Goal: Task Accomplishment & Management: Manage account settings

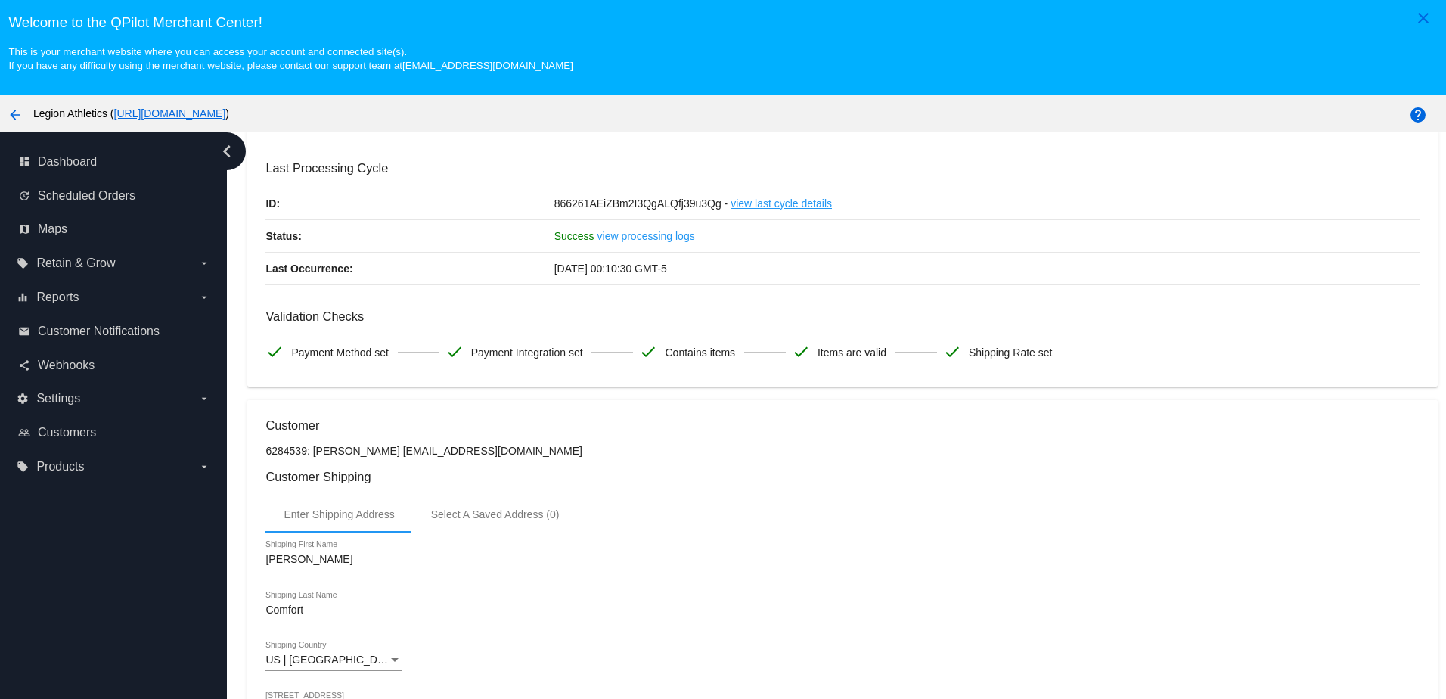
scroll to position [76, 0]
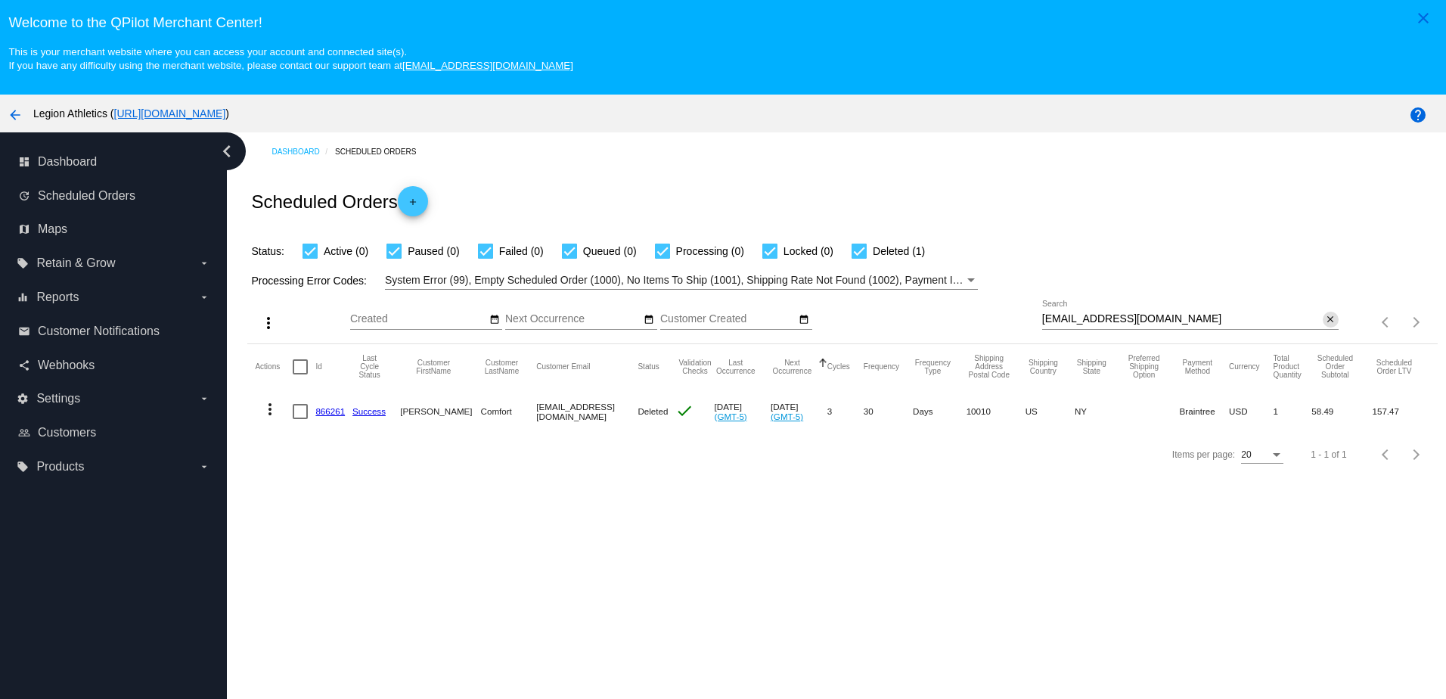
click at [1323, 322] on button "close" at bounding box center [1331, 320] width 16 height 16
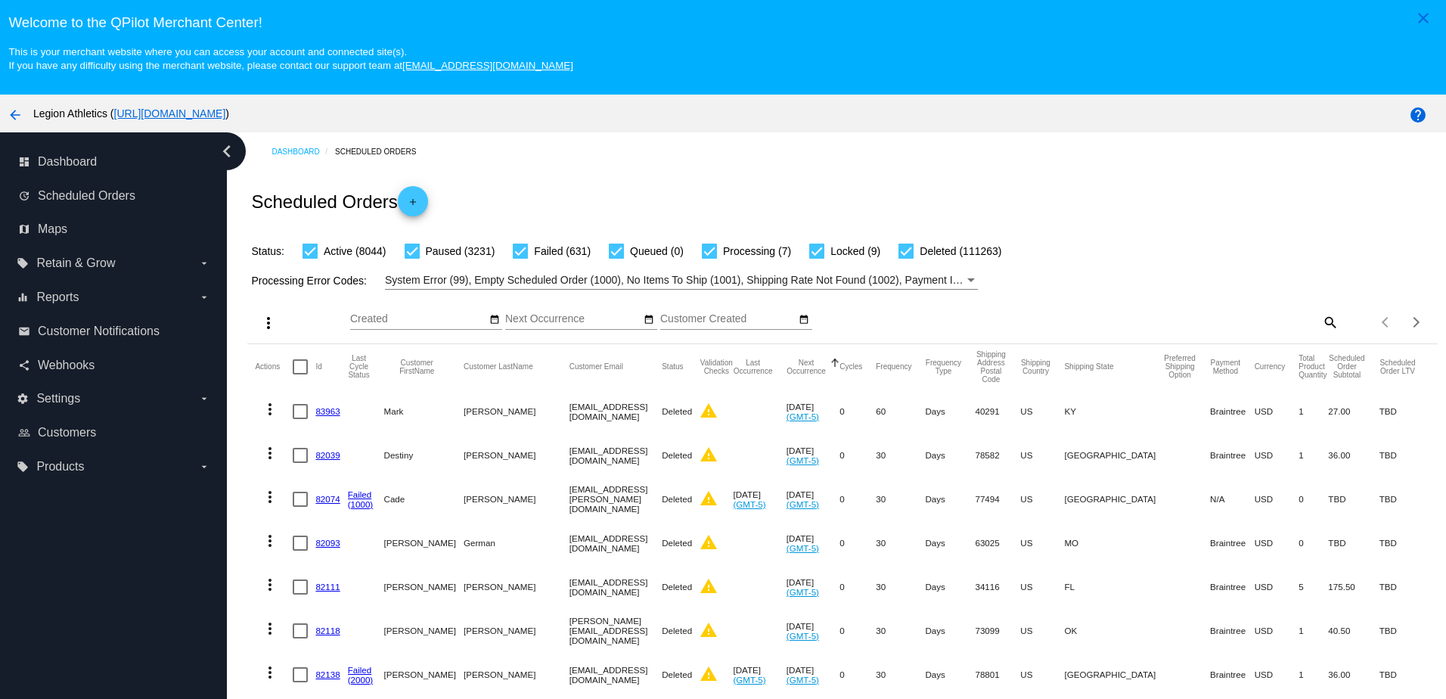
drag, startPoint x: 1298, startPoint y: 321, endPoint x: 1306, endPoint y: 321, distance: 8.4
click at [1306, 321] on div "search" at bounding box center [1190, 321] width 296 height 23
click at [1320, 323] on mat-icon "search" at bounding box center [1329, 321] width 18 height 23
drag, startPoint x: 1237, startPoint y: 330, endPoint x: 1159, endPoint y: 324, distance: 78.1
paste input "Angmflaten@gmail.com"
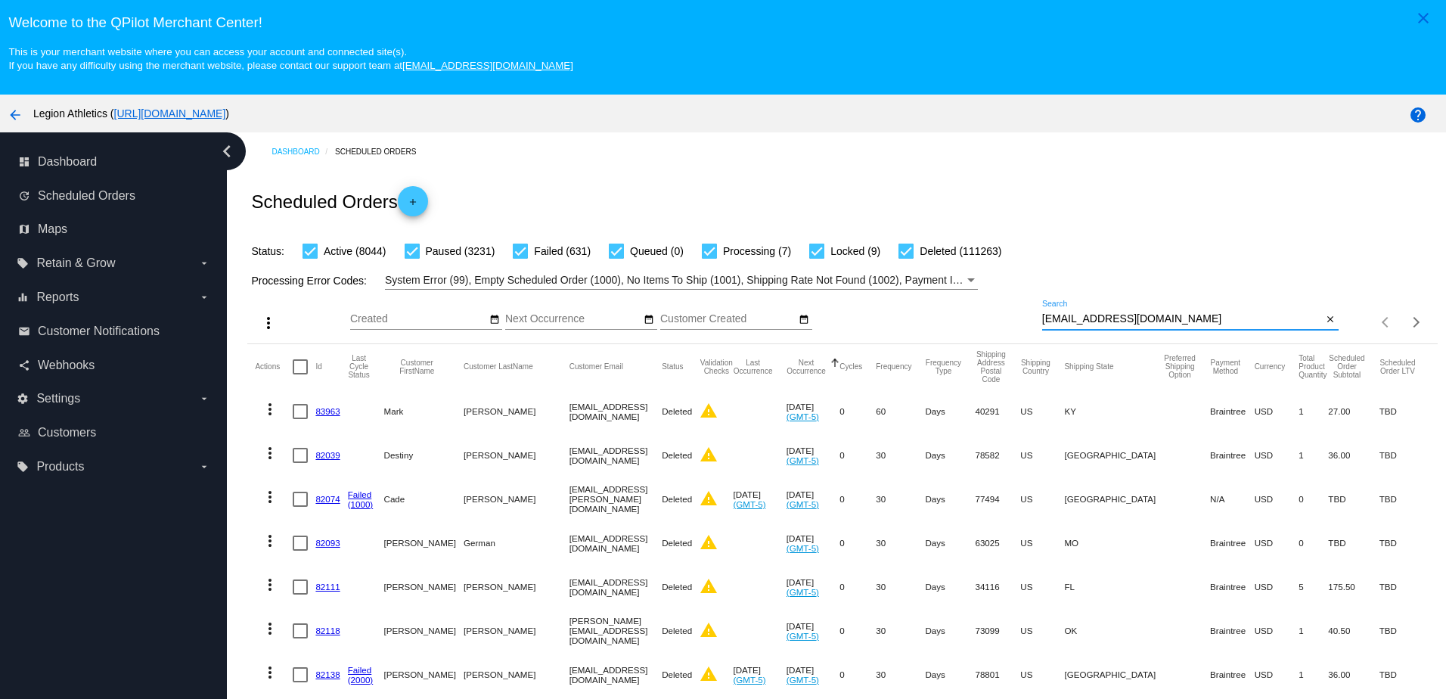
type input "Angmflaten@gmail.com"
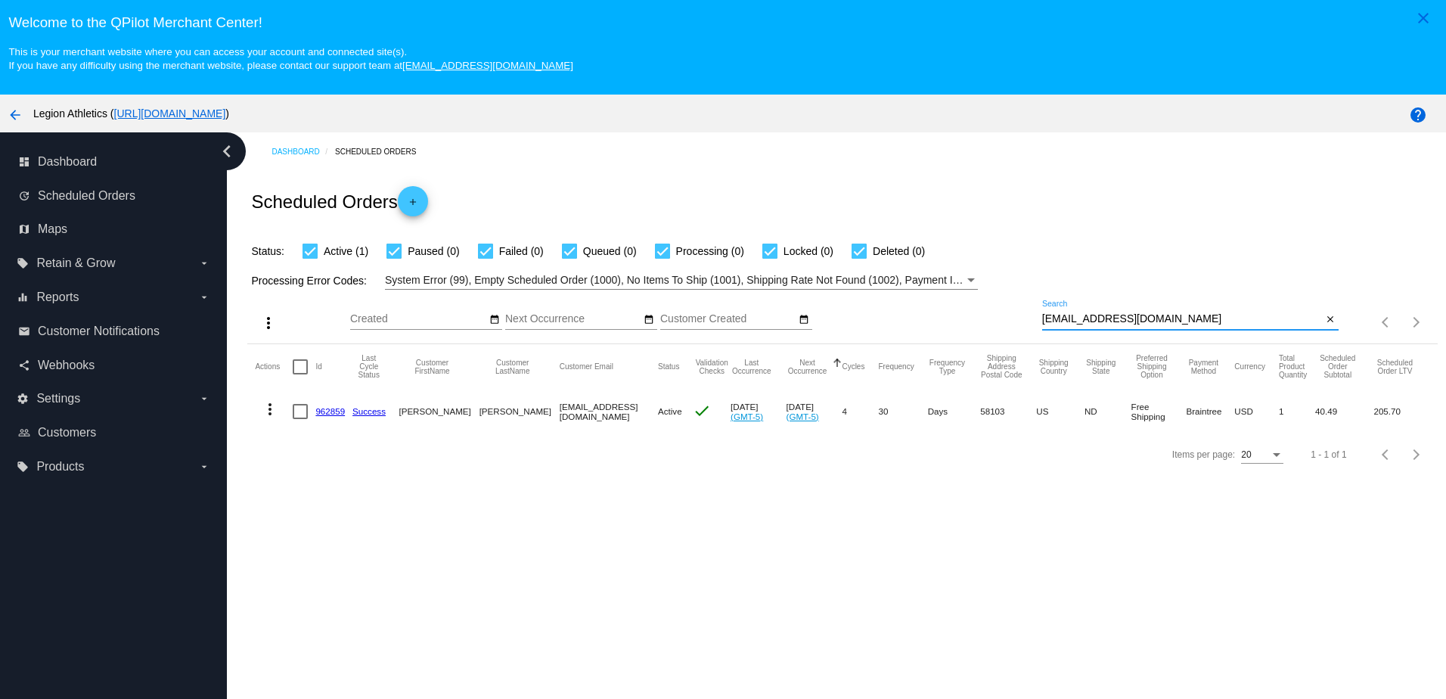
drag, startPoint x: 333, startPoint y: 413, endPoint x: 333, endPoint y: 405, distance: 8.4
click at [333, 413] on link "962859" at bounding box center [329, 411] width 29 height 10
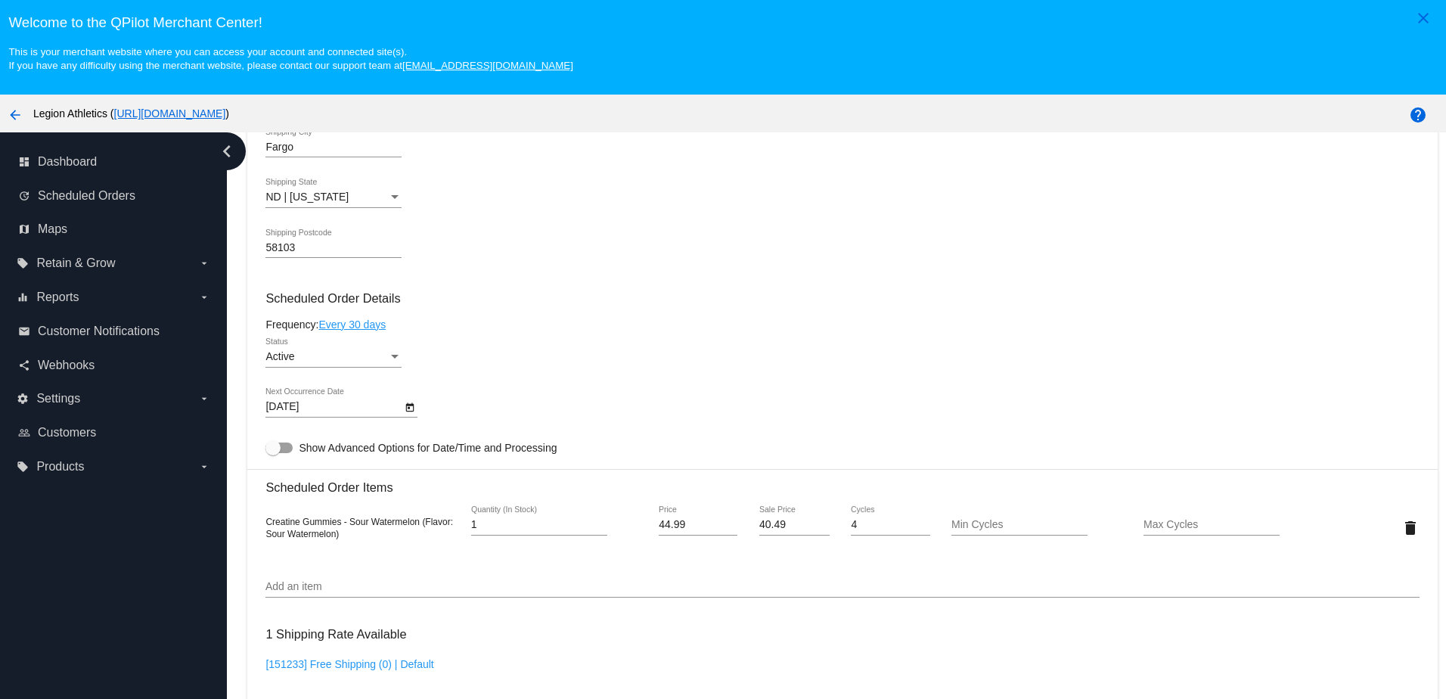
scroll to position [832, 0]
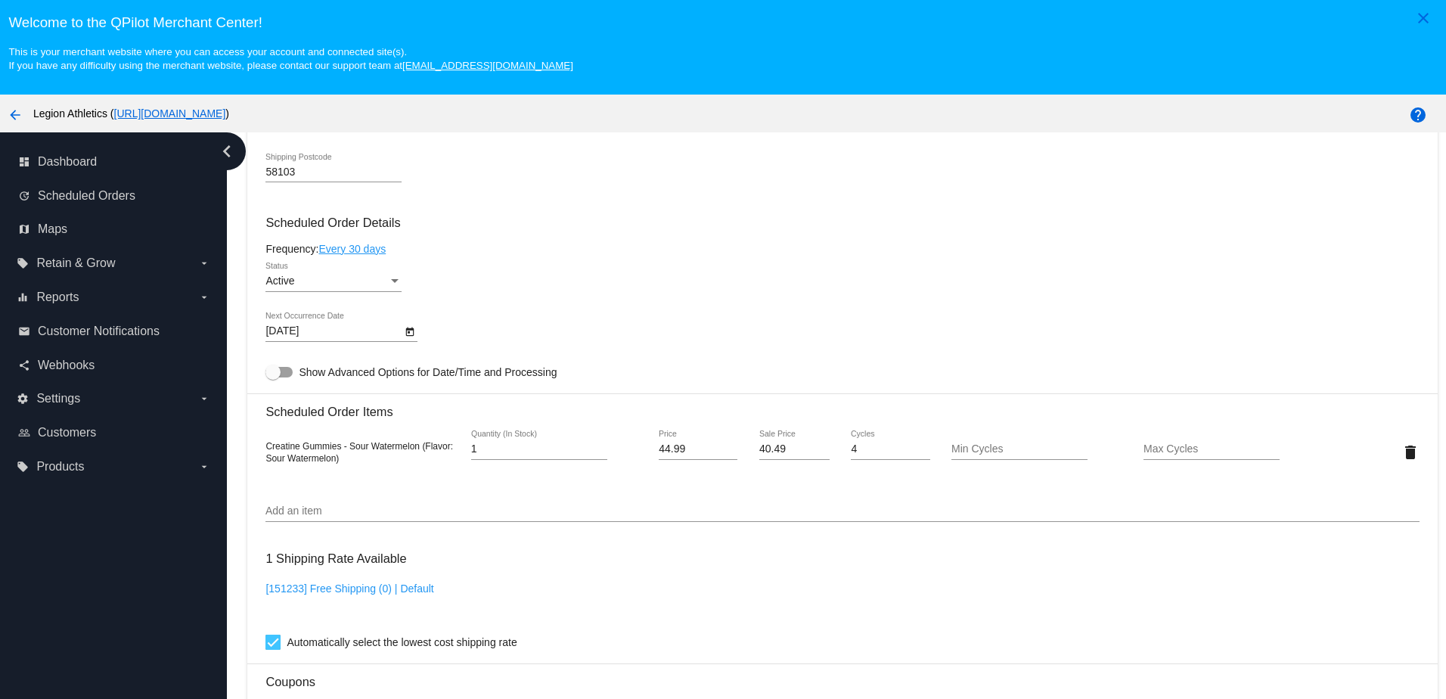
click at [361, 343] on body "close Welcome to the QPilot Merchant Center! This is your merchant website wher…" at bounding box center [723, 349] width 1446 height 699
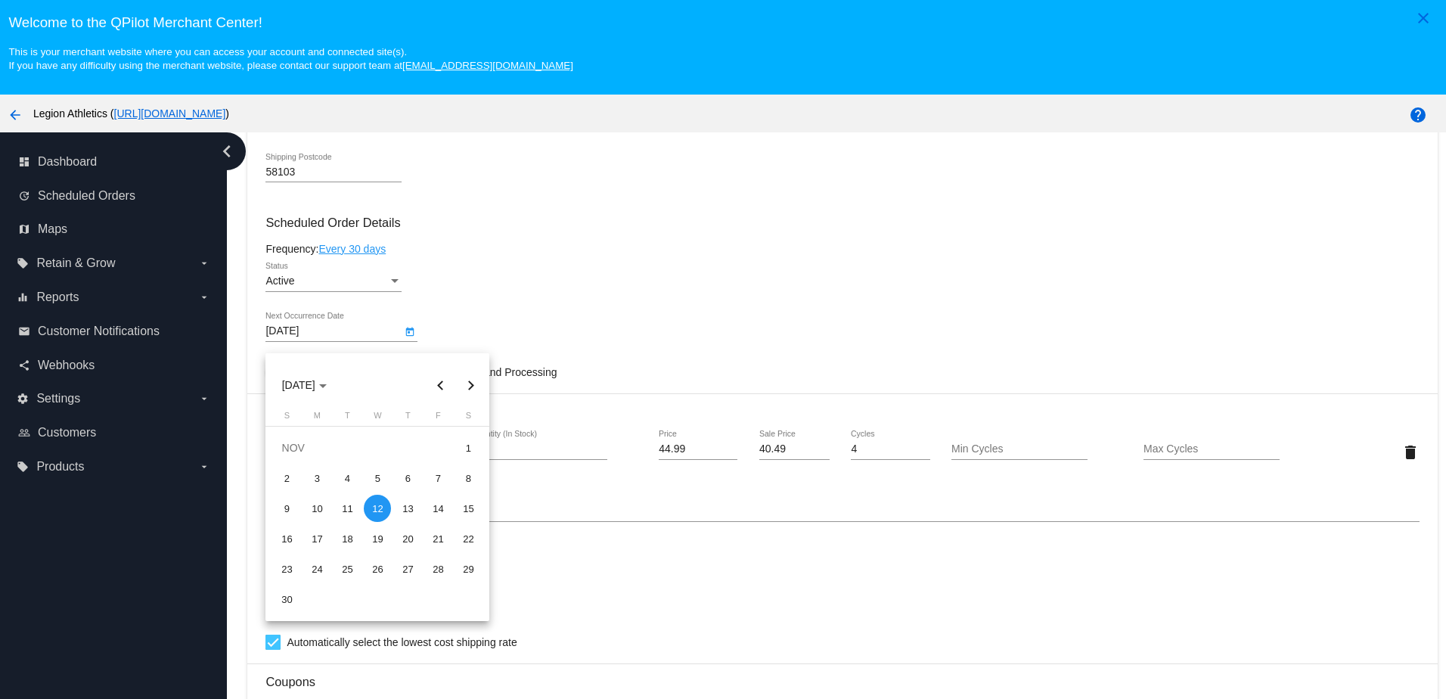
click at [472, 383] on button "Next month" at bounding box center [470, 385] width 30 height 30
click at [401, 510] on div "11" at bounding box center [407, 508] width 27 height 27
type input "12/11/2025"
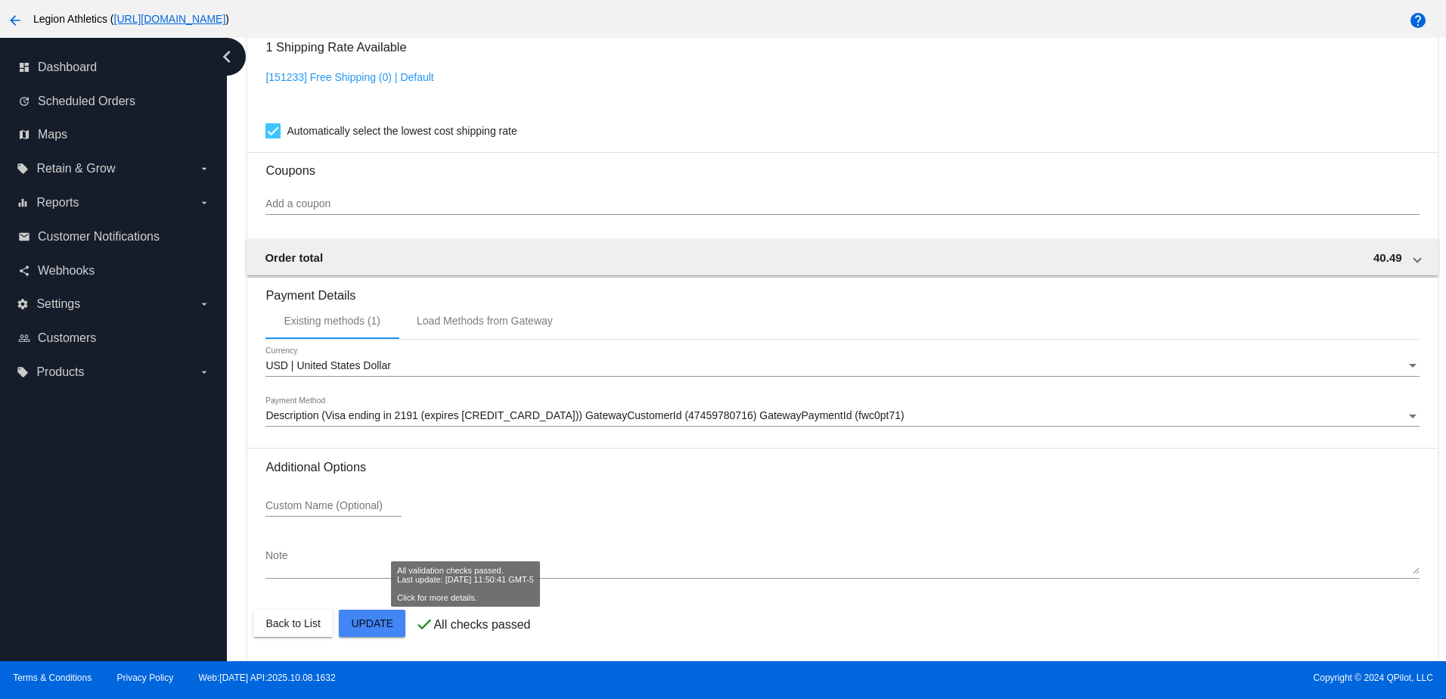
scroll to position [97, 0]
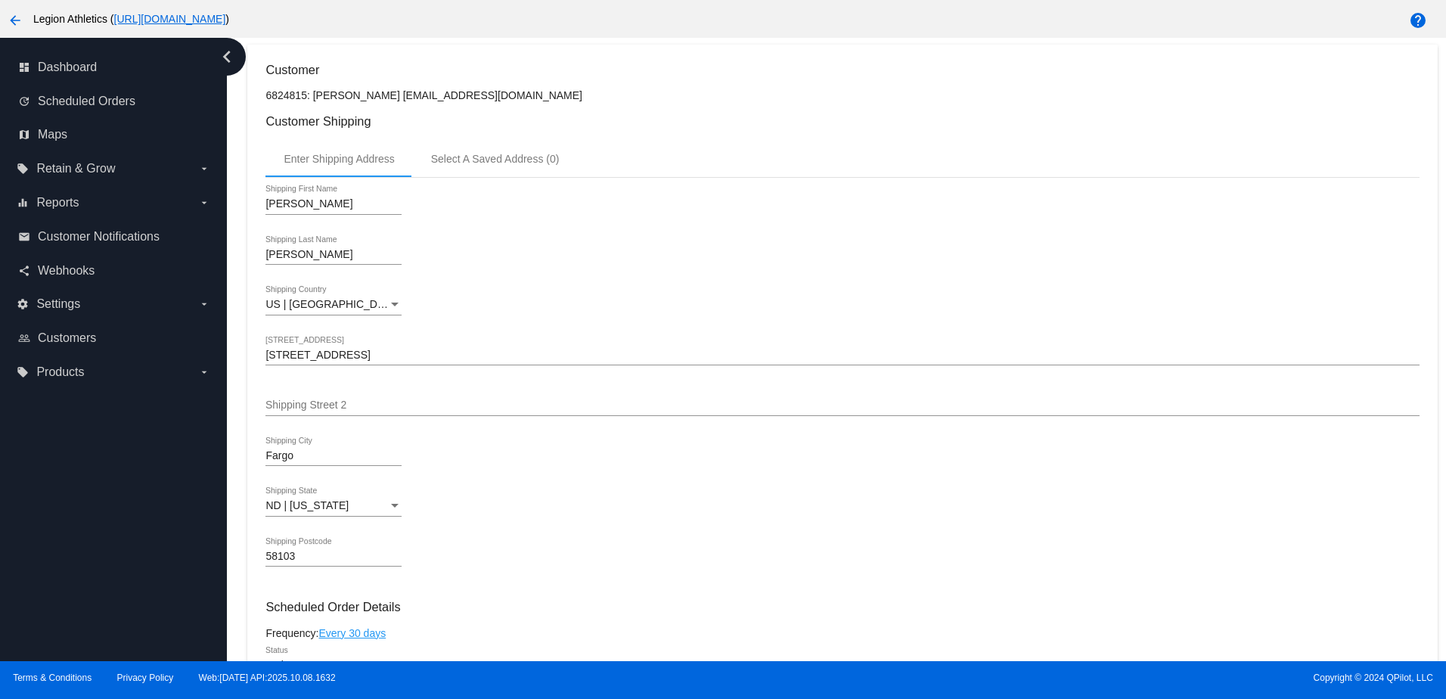
scroll to position [0, 0]
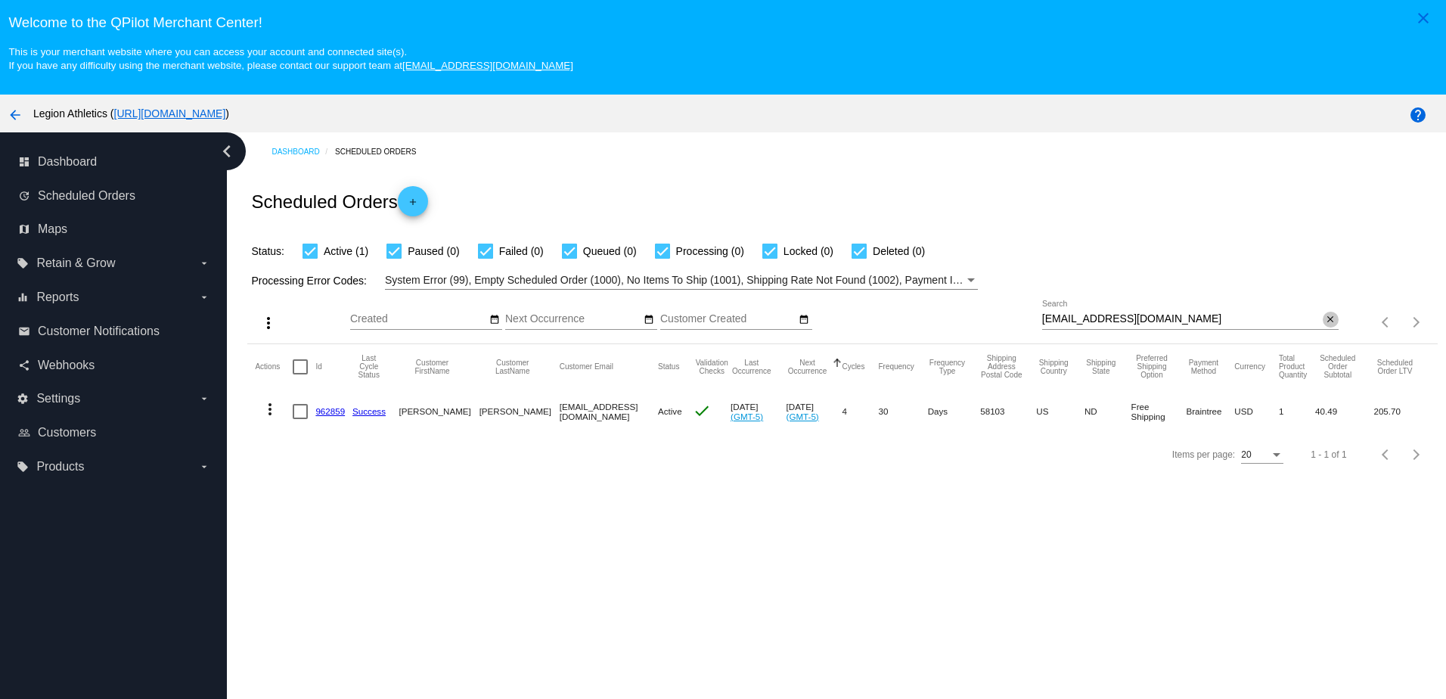
click at [1325, 323] on mat-icon "close" at bounding box center [1330, 320] width 11 height 12
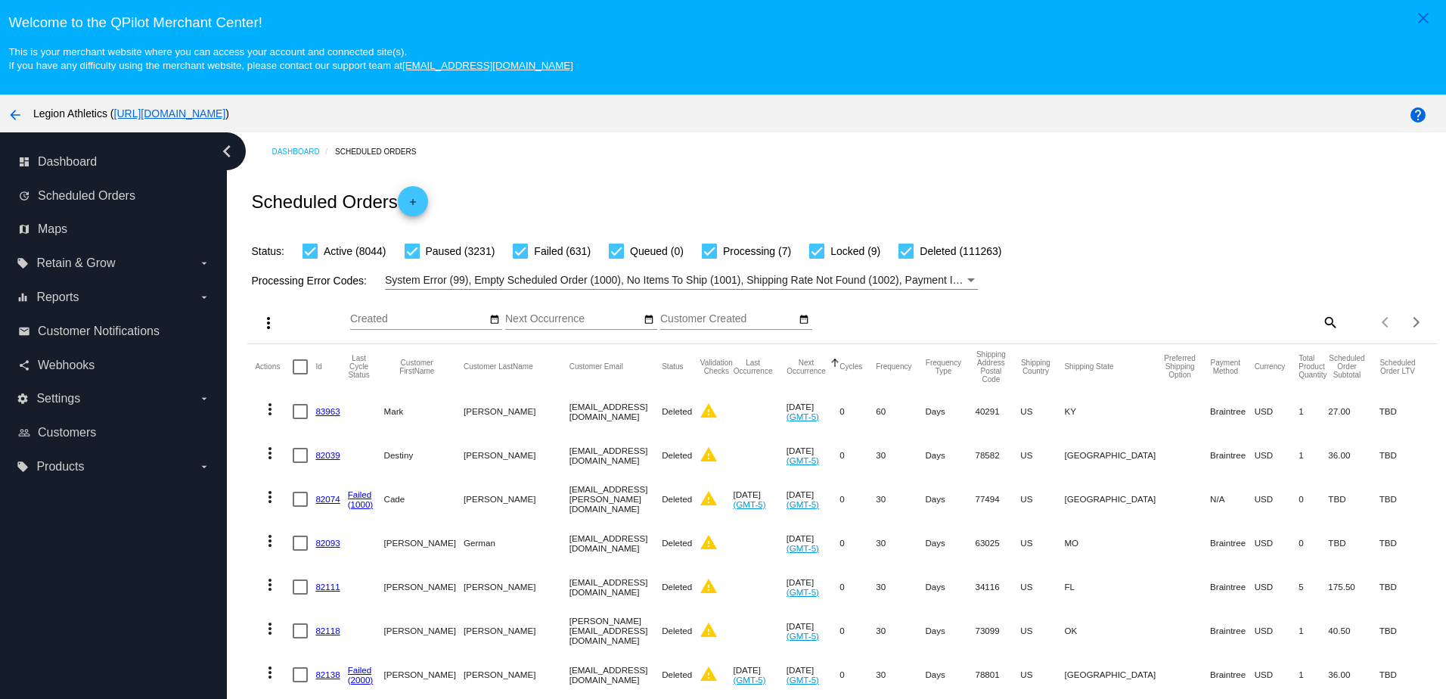
click at [1320, 333] on mat-icon "search" at bounding box center [1329, 321] width 18 height 23
click at [1275, 318] on input "Search" at bounding box center [1190, 319] width 296 height 12
paste input "miss_santos@outlook.com"
type input "miss_santos@outlook.com"
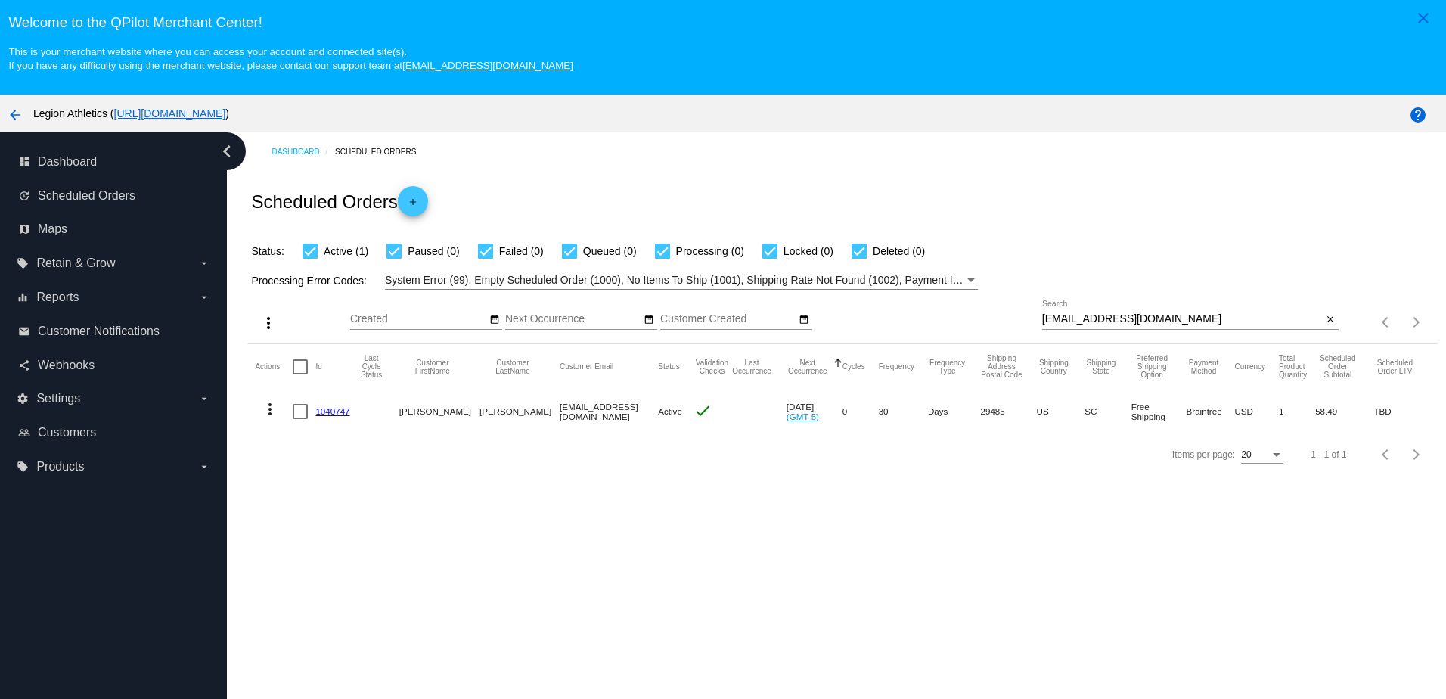
click at [335, 416] on link "1040747" at bounding box center [332, 411] width 34 height 10
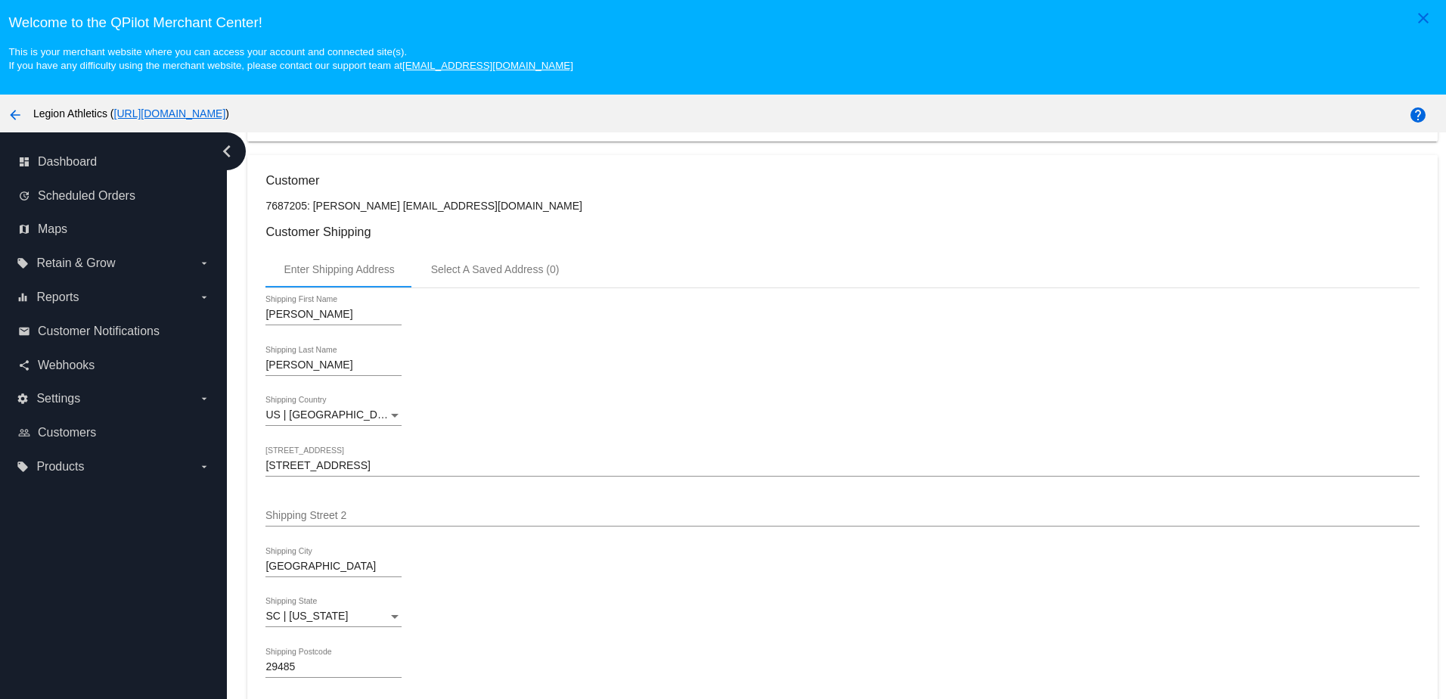
scroll to position [227, 0]
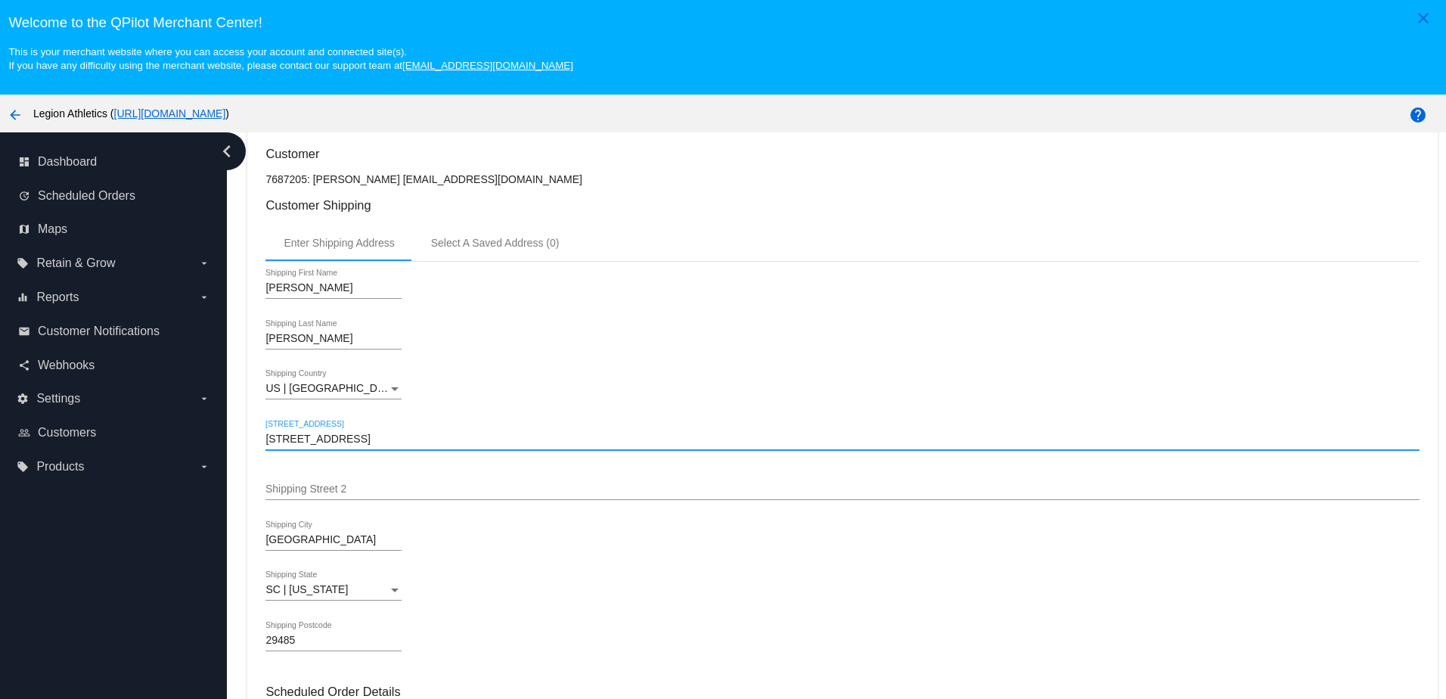
drag, startPoint x: 380, startPoint y: 452, endPoint x: 231, endPoint y: 458, distance: 149.1
click at [231, 458] on div "Dashboard Scheduled Orders arrow_back Scheduled Order #1040747 Active more_vert…" at bounding box center [836, 443] width 1219 height 623
paste input "8 Oak Haven Place"
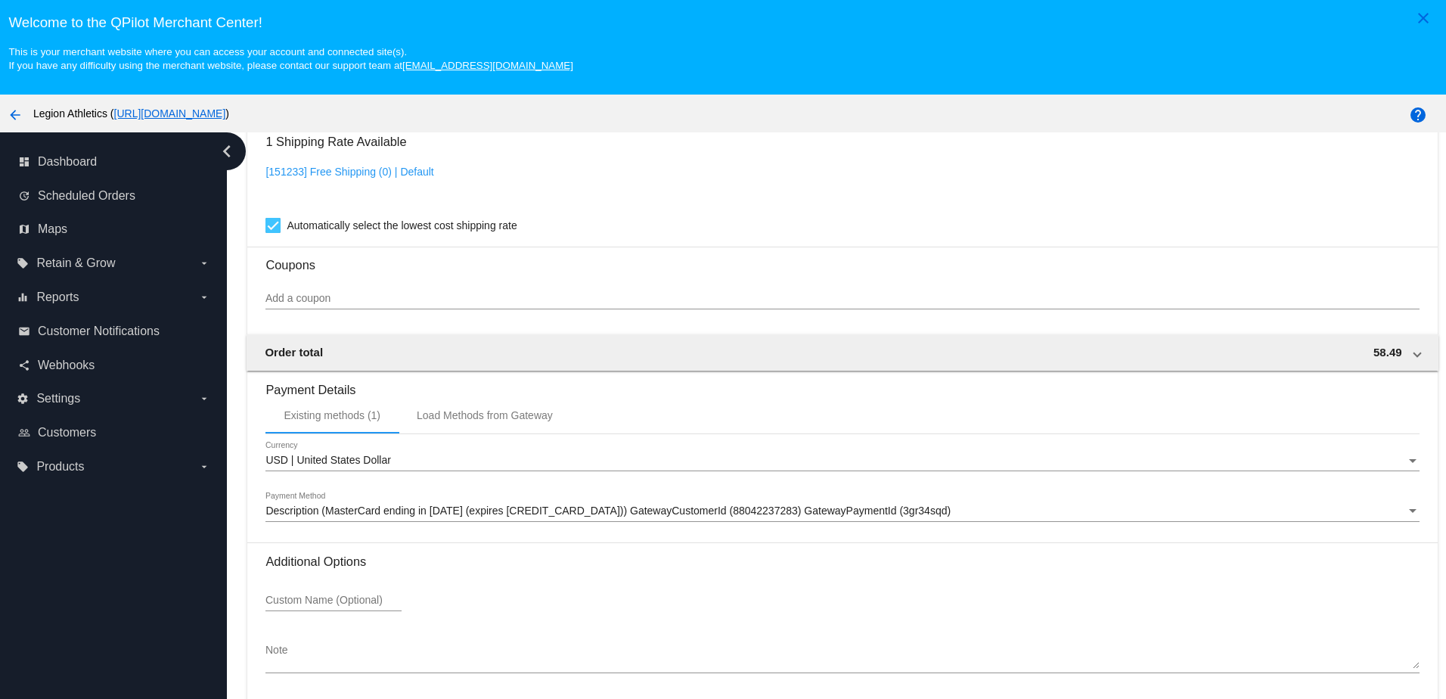
scroll to position [76, 0]
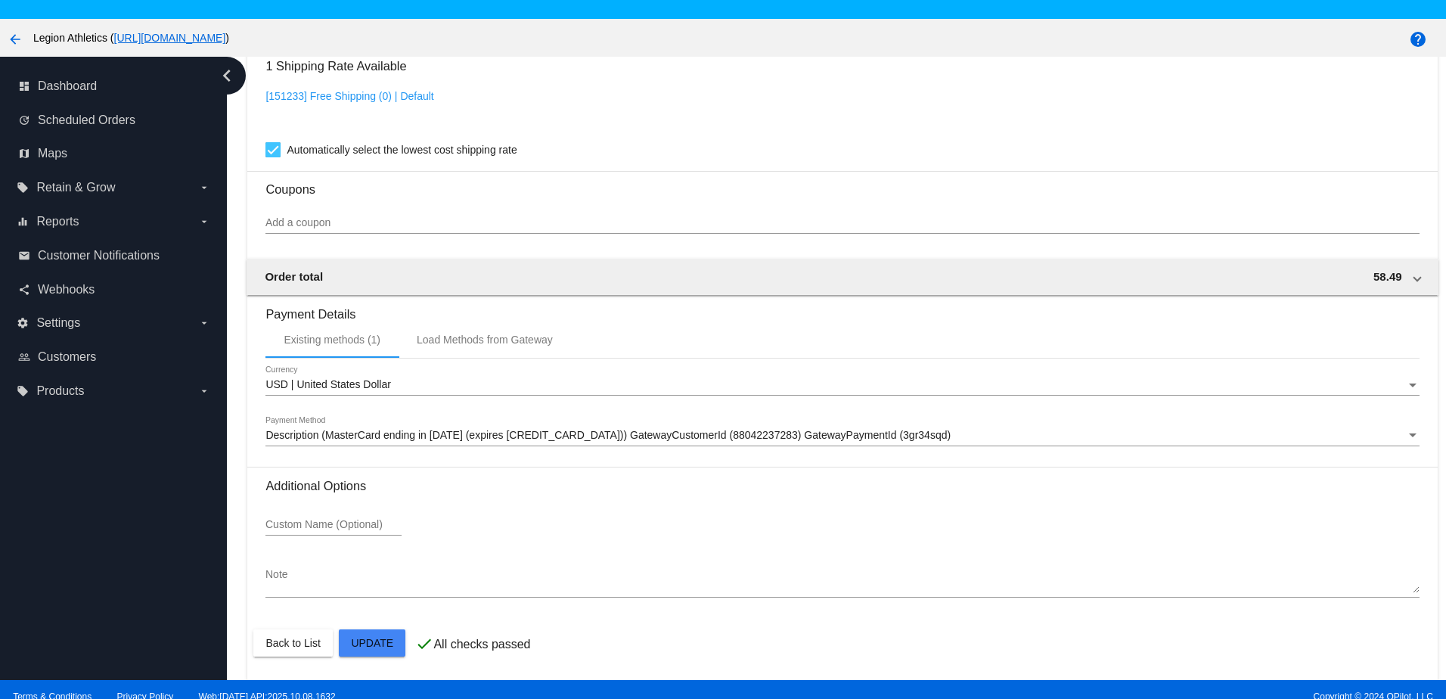
type input "4828 Oak Haven Place"
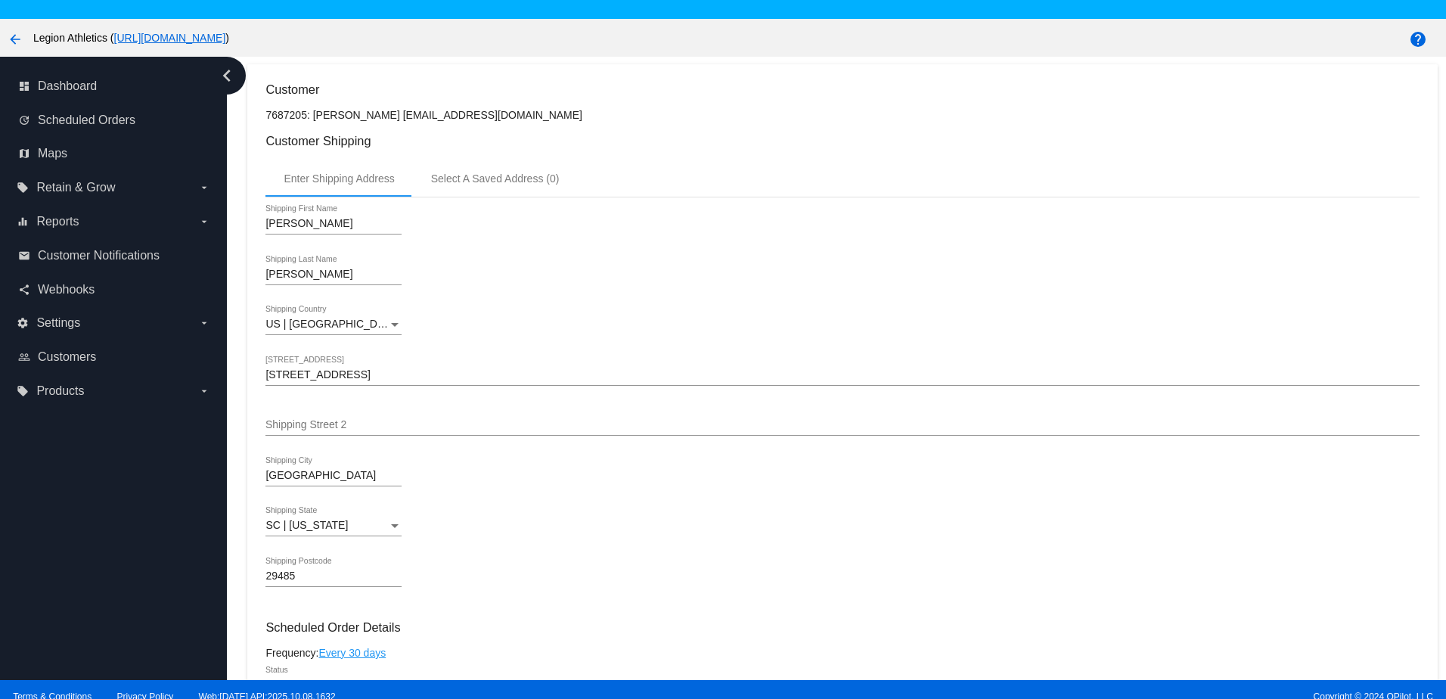
scroll to position [0, 0]
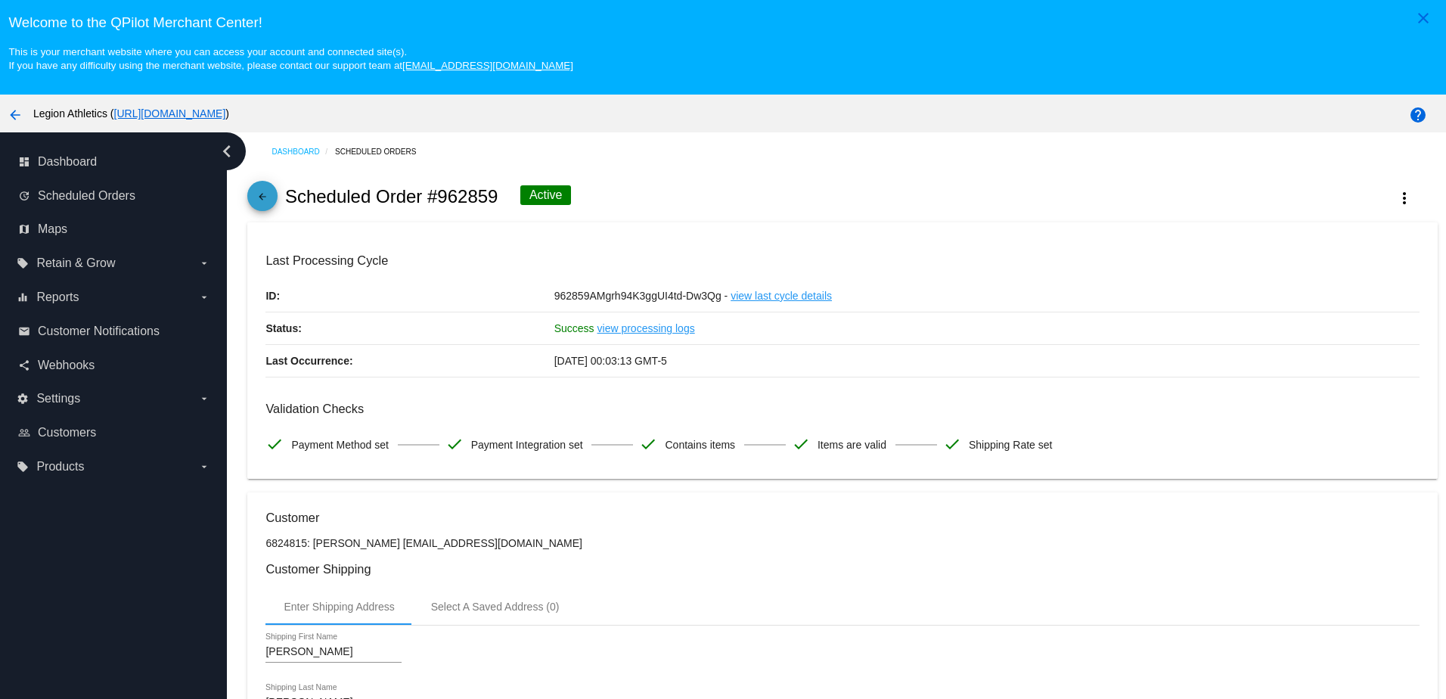
click at [265, 202] on mat-icon "arrow_back" at bounding box center [262, 200] width 18 height 18
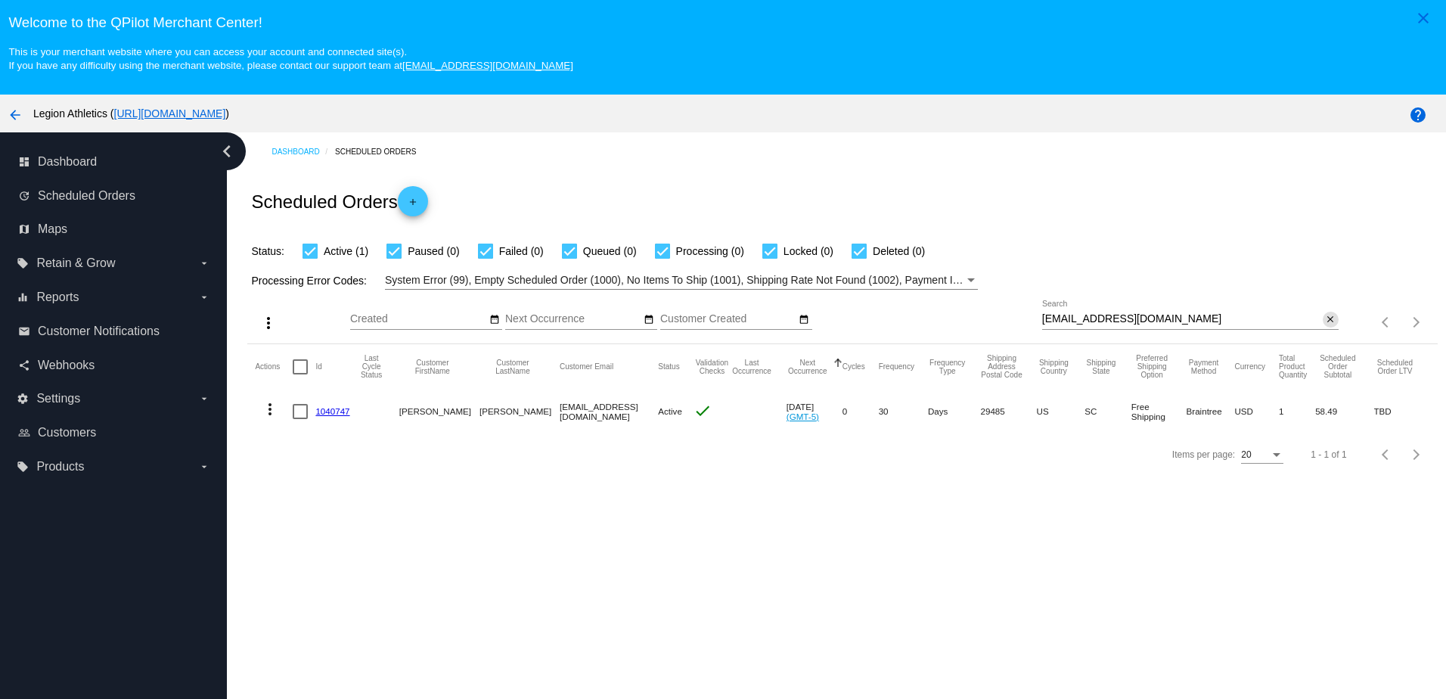
click at [1325, 326] on mat-icon "close" at bounding box center [1330, 320] width 11 height 12
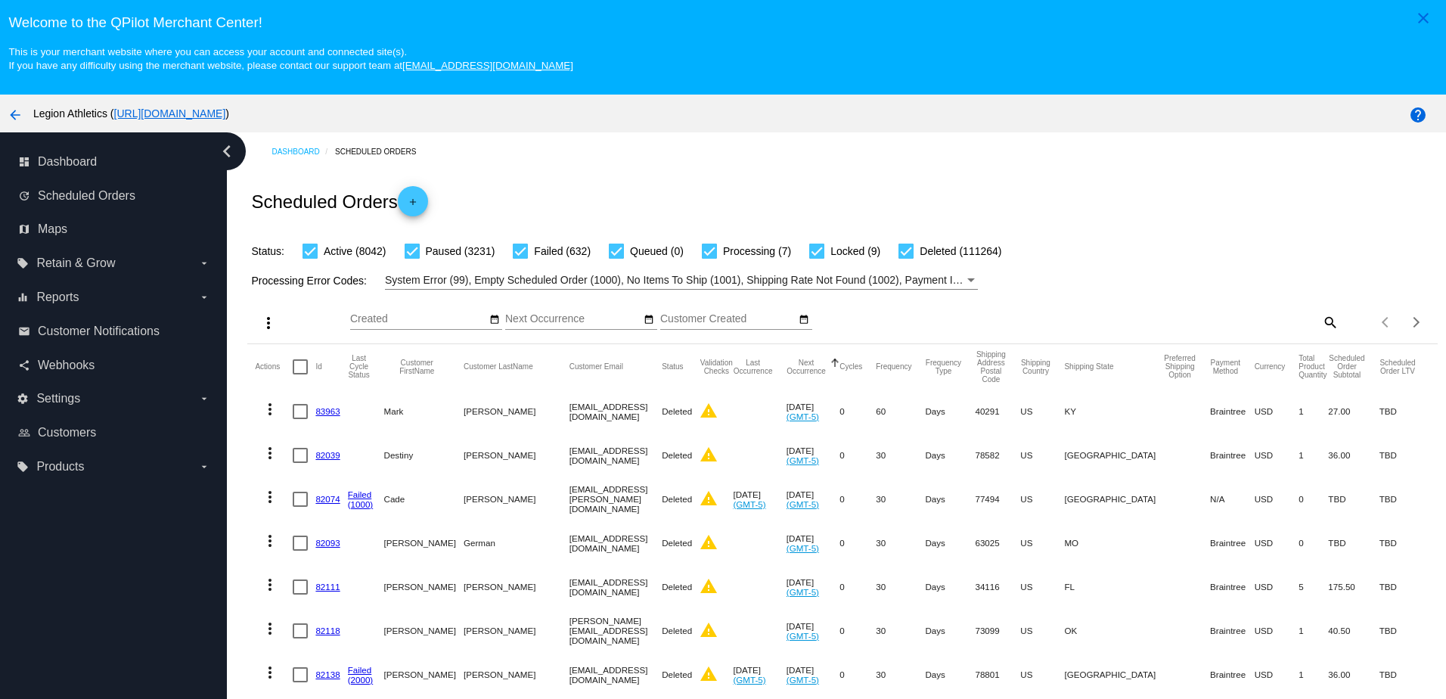
click at [1320, 327] on mat-icon "search" at bounding box center [1329, 321] width 18 height 23
click at [1251, 330] on div "Search" at bounding box center [1190, 314] width 296 height 29
paste input "kafitz30@gmail.com"
type input "kafitz30@gmail.com"
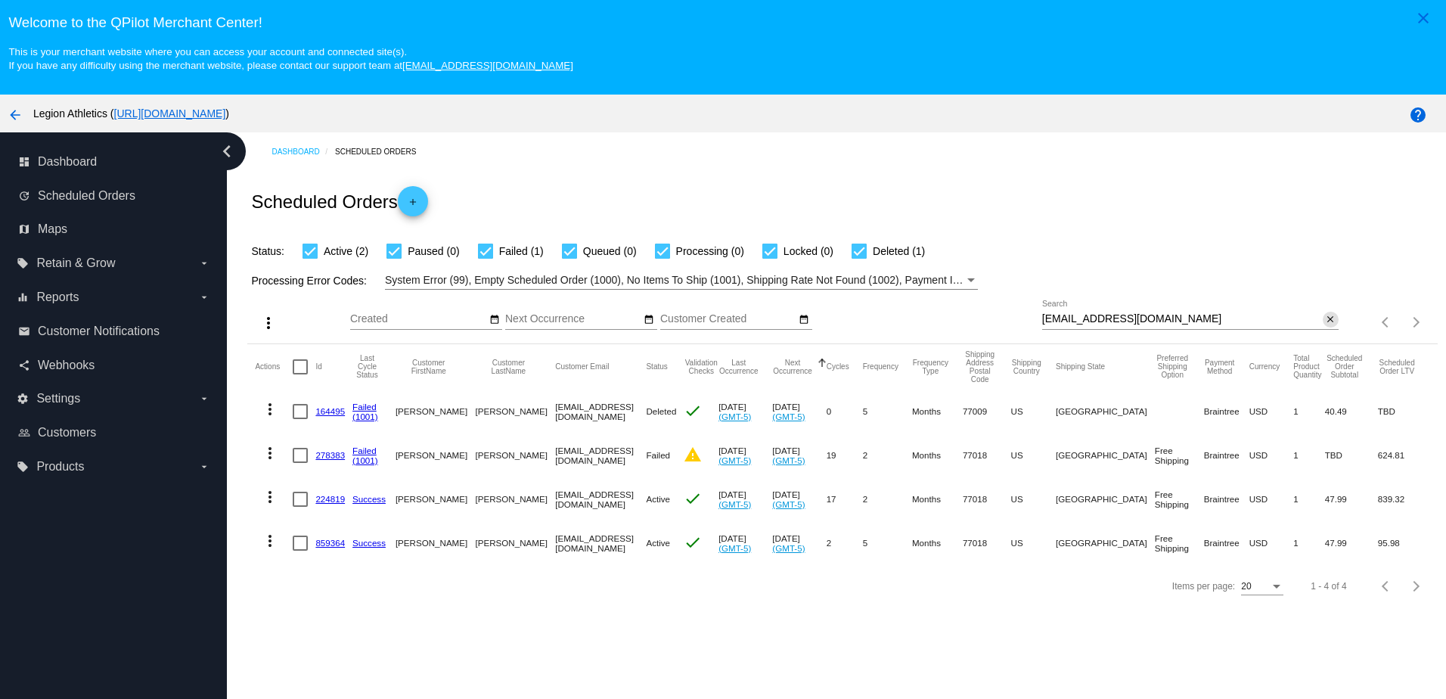
click at [1326, 318] on button "close" at bounding box center [1331, 320] width 16 height 16
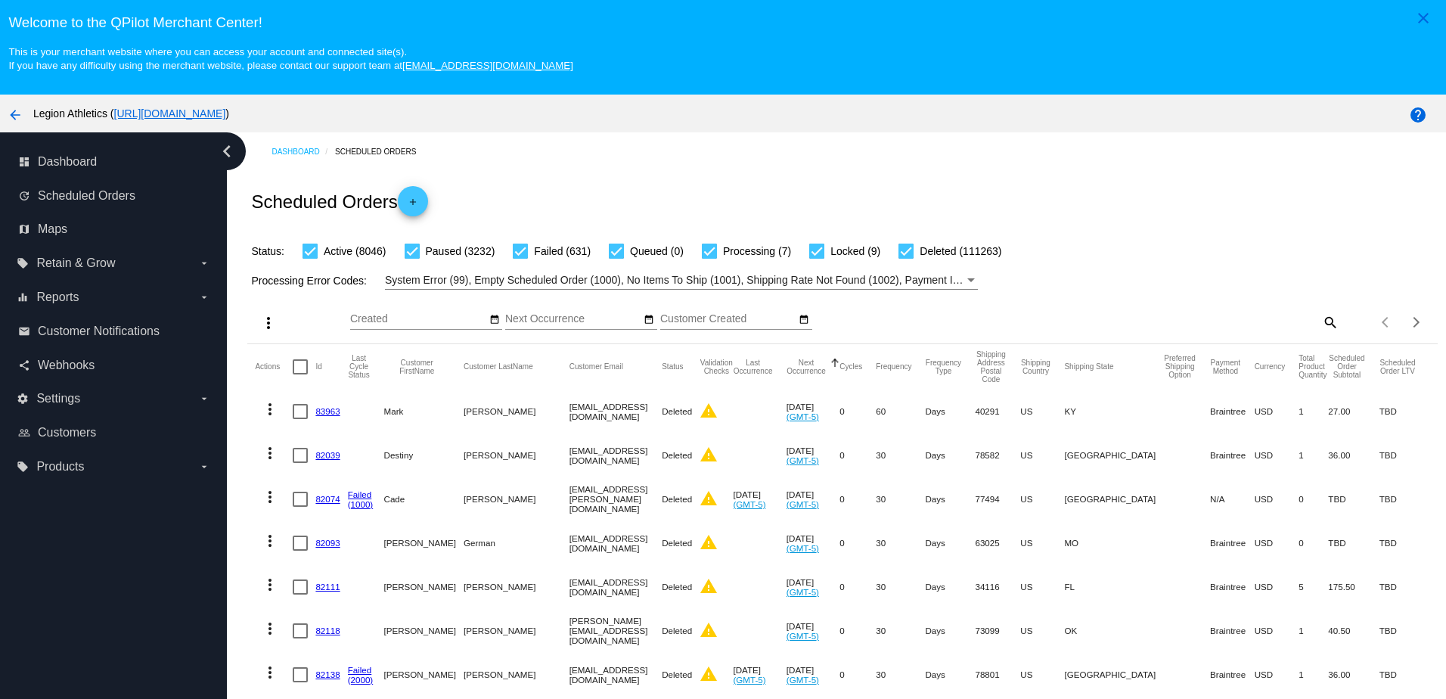
click at [1338, 322] on div "Items per page: 20 1 - 20 of 123179" at bounding box center [1387, 322] width 99 height 42
click at [1320, 322] on mat-icon "search" at bounding box center [1329, 321] width 18 height 23
click at [1236, 330] on div "Search" at bounding box center [1190, 314] width 296 height 29
paste input "kbach_44124@yahoo.com"
type input "kbach_44124@yahoo.com"
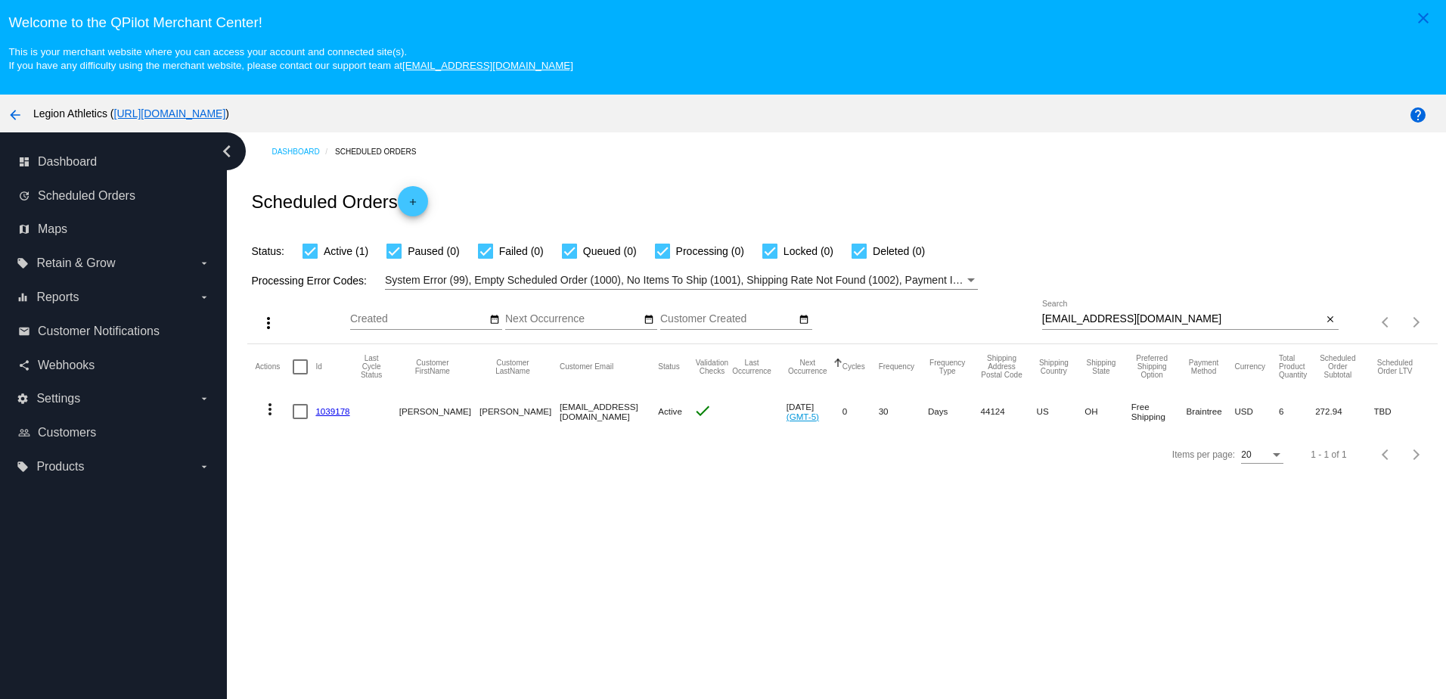
click at [339, 416] on link "1039178" at bounding box center [332, 411] width 34 height 10
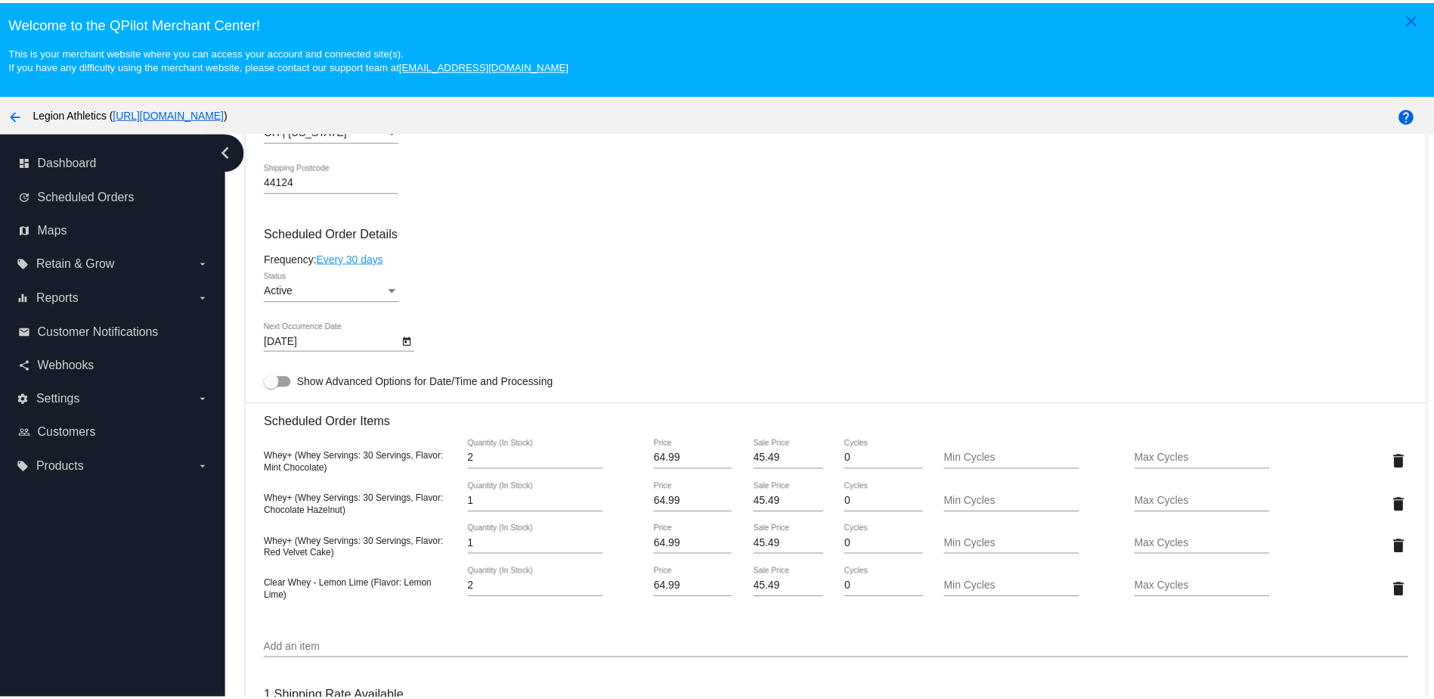
scroll to position [605, 0]
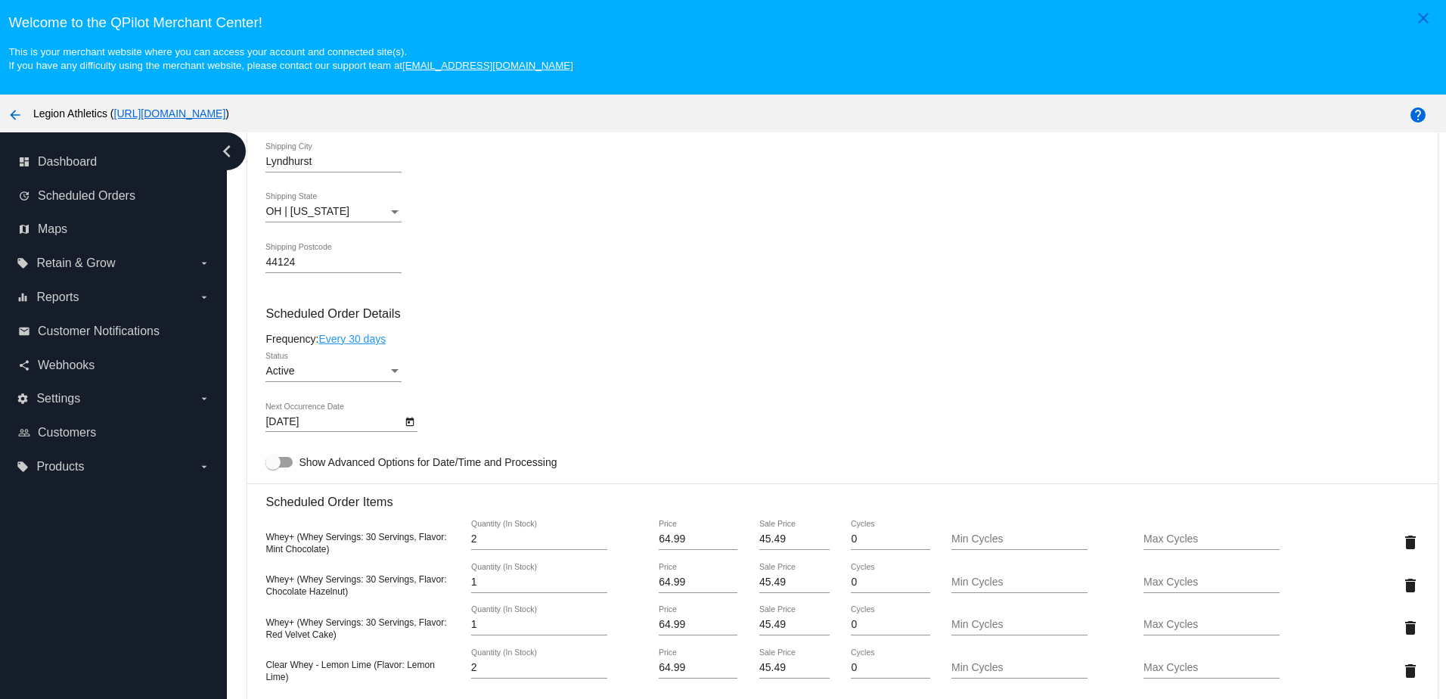
click at [373, 345] on link "Every 30 days" at bounding box center [351, 339] width 67 height 12
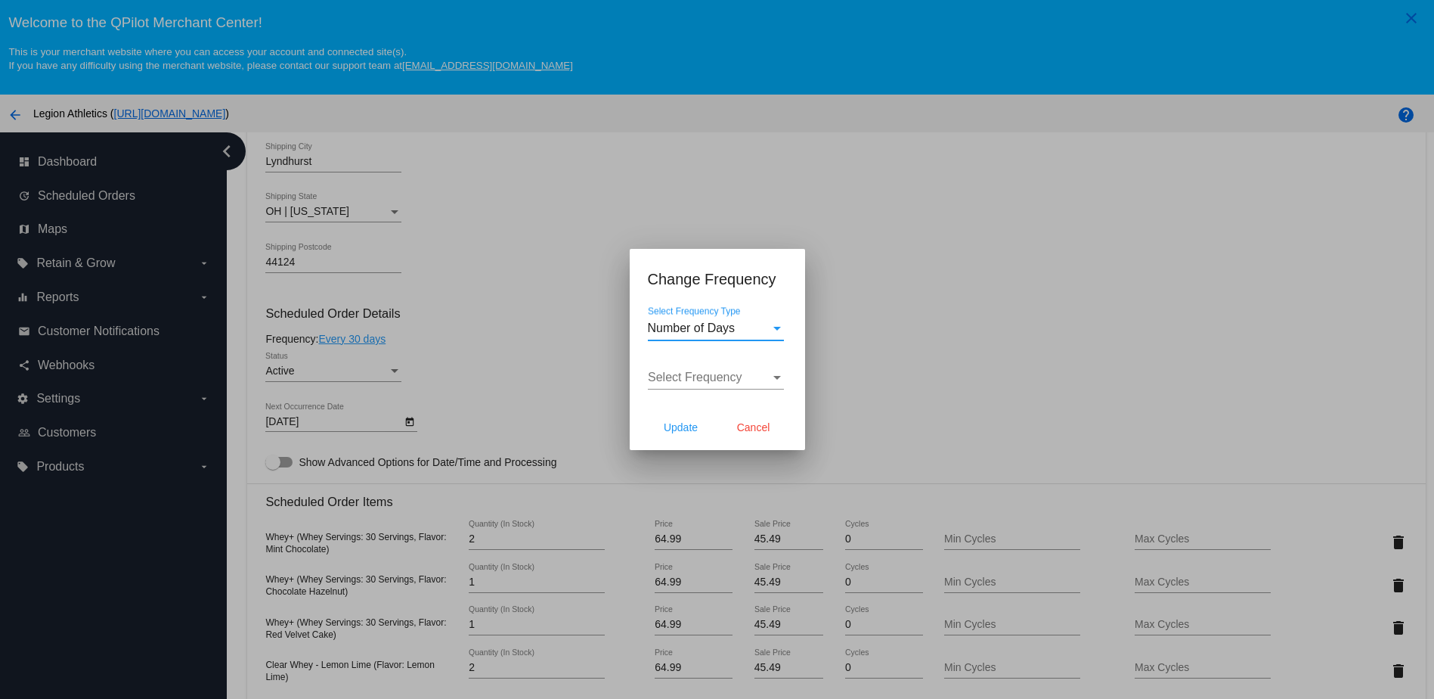
click at [682, 320] on div "Number of Days Select Frequency Type" at bounding box center [716, 323] width 136 height 34
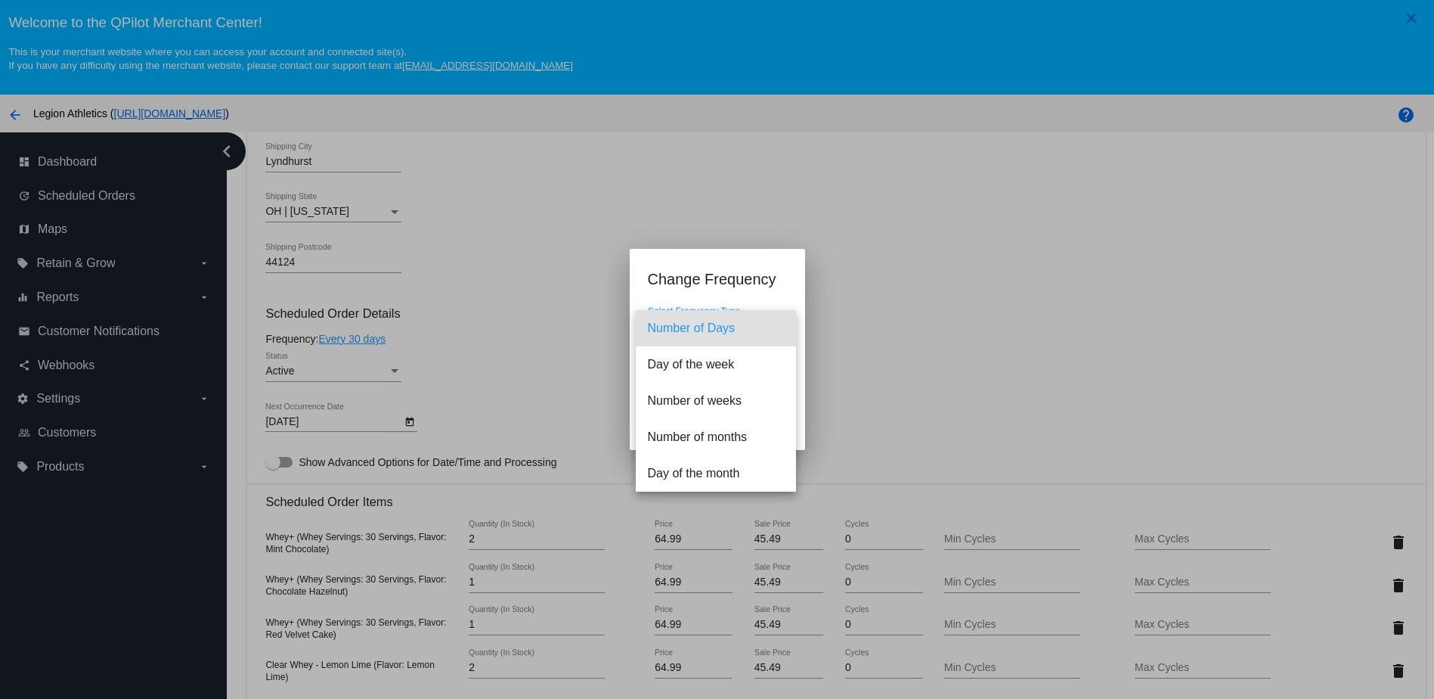
click at [682, 320] on span "Number of Days" at bounding box center [716, 328] width 136 height 36
click at [690, 365] on div "Select Frequency Select Frequency" at bounding box center [716, 372] width 136 height 34
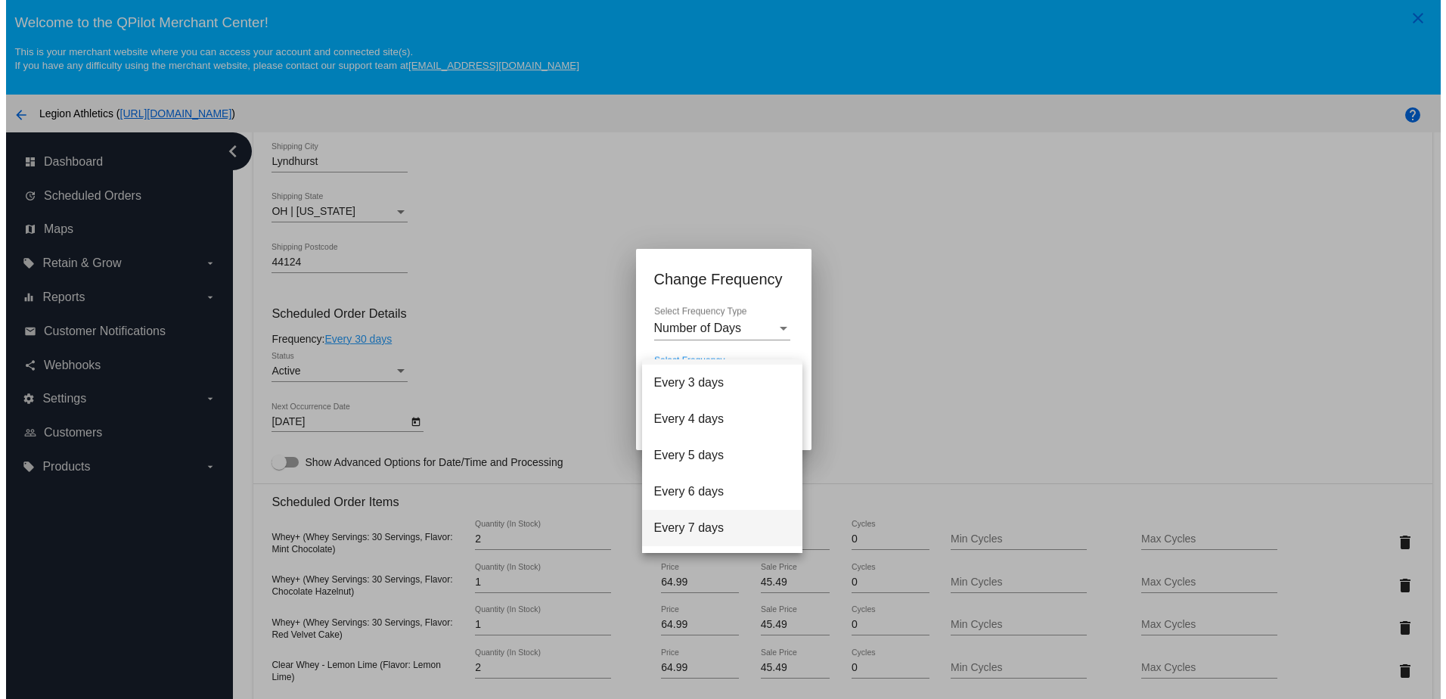
scroll to position [60, 0]
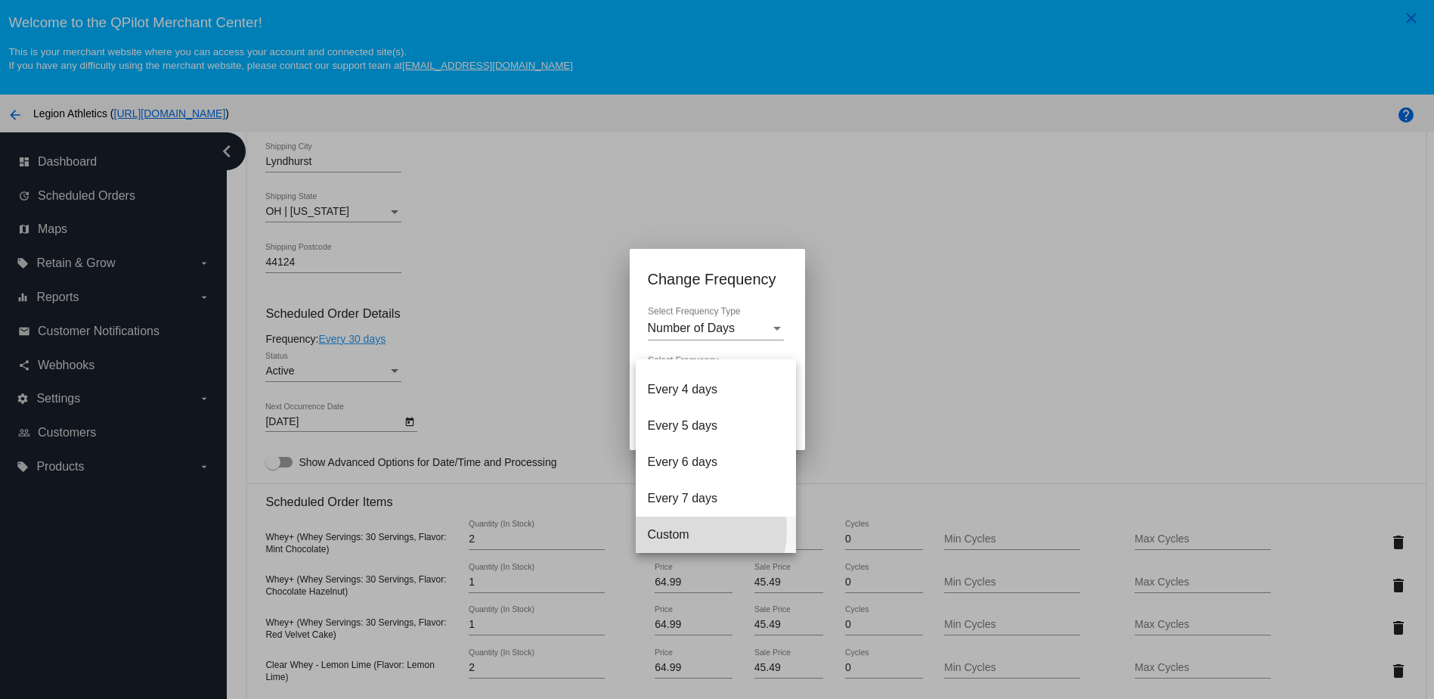
click at [671, 529] on span "Custom" at bounding box center [716, 534] width 136 height 36
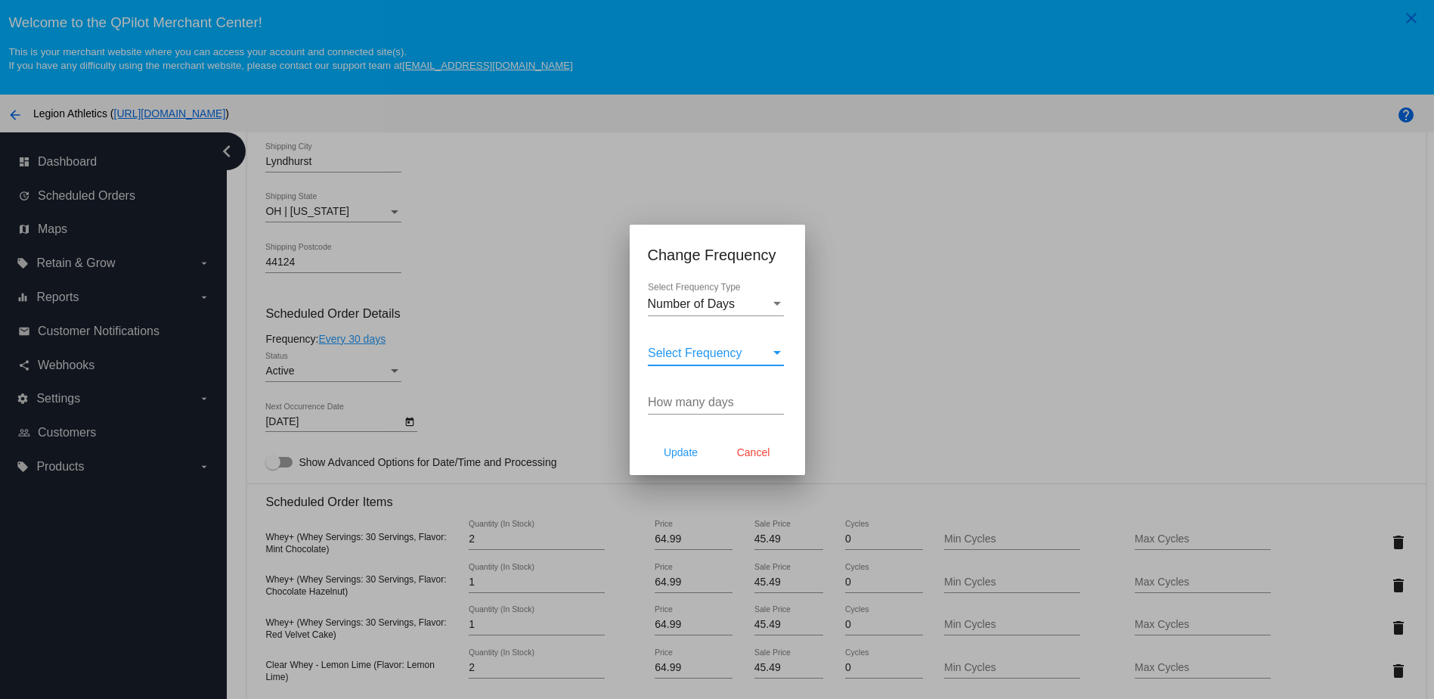
click at [691, 397] on input "How many days" at bounding box center [716, 402] width 136 height 14
type input "60"
click at [683, 449] on span "Update" at bounding box center [681, 452] width 34 height 12
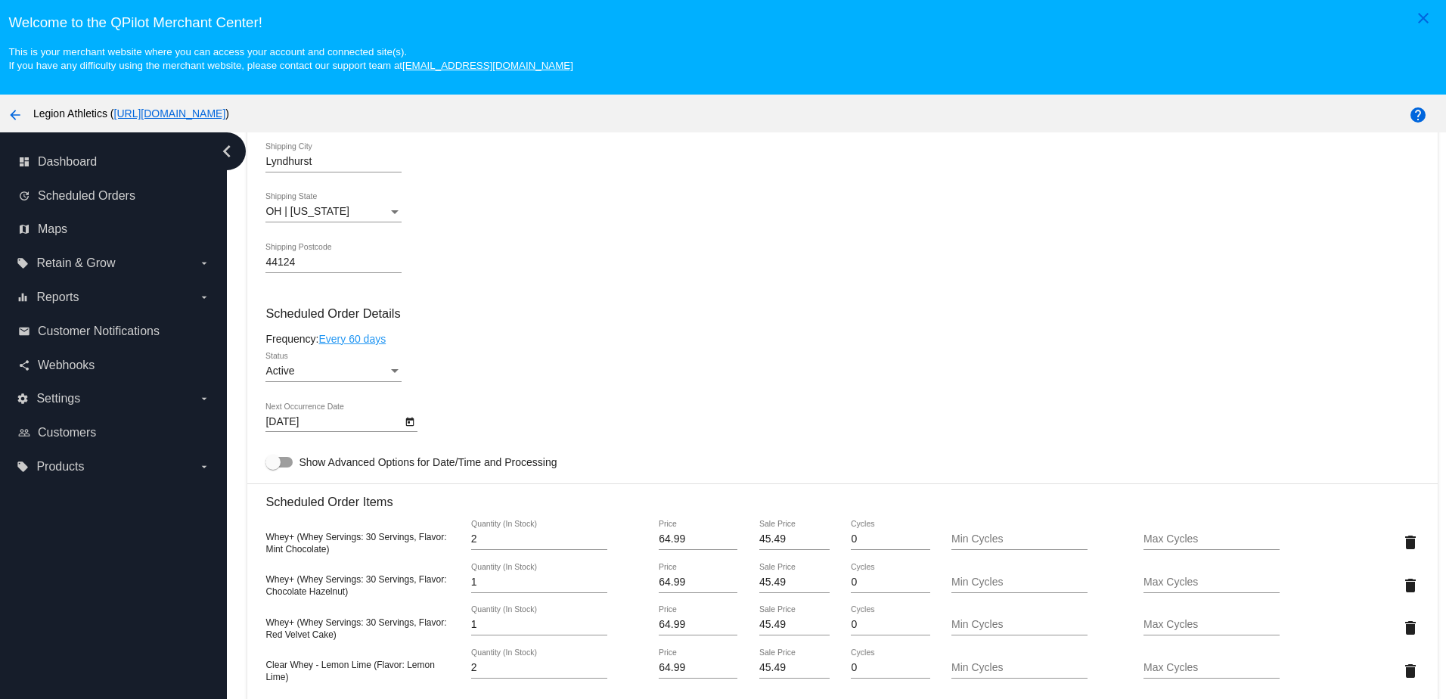
type input "[DATE]"
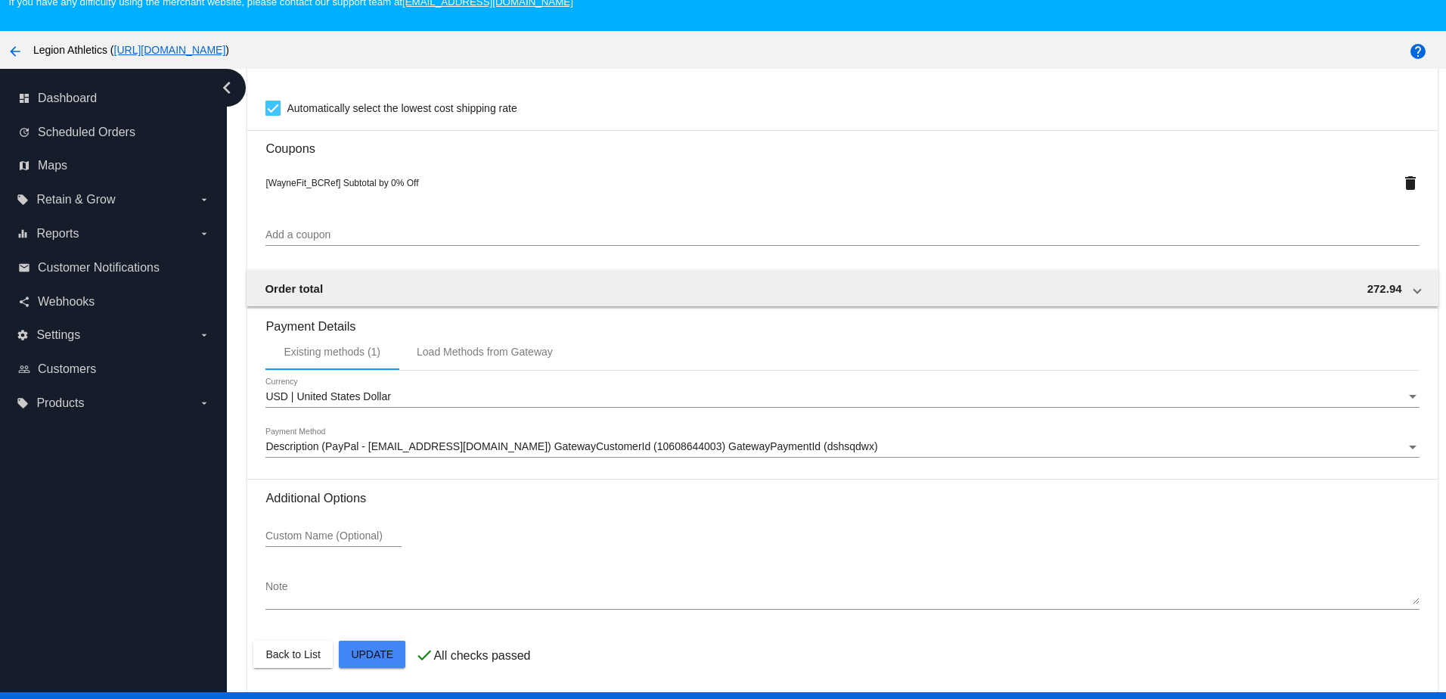
scroll to position [97, 0]
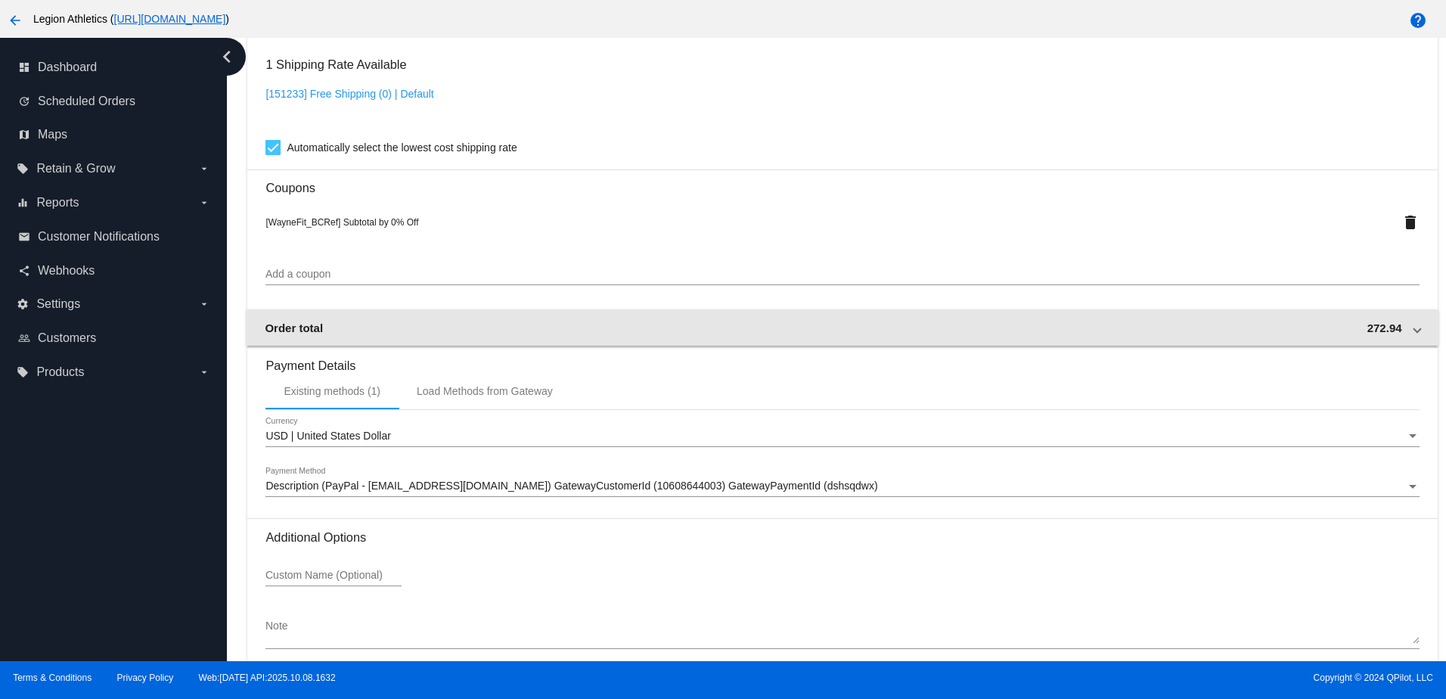
scroll to position [1304, 0]
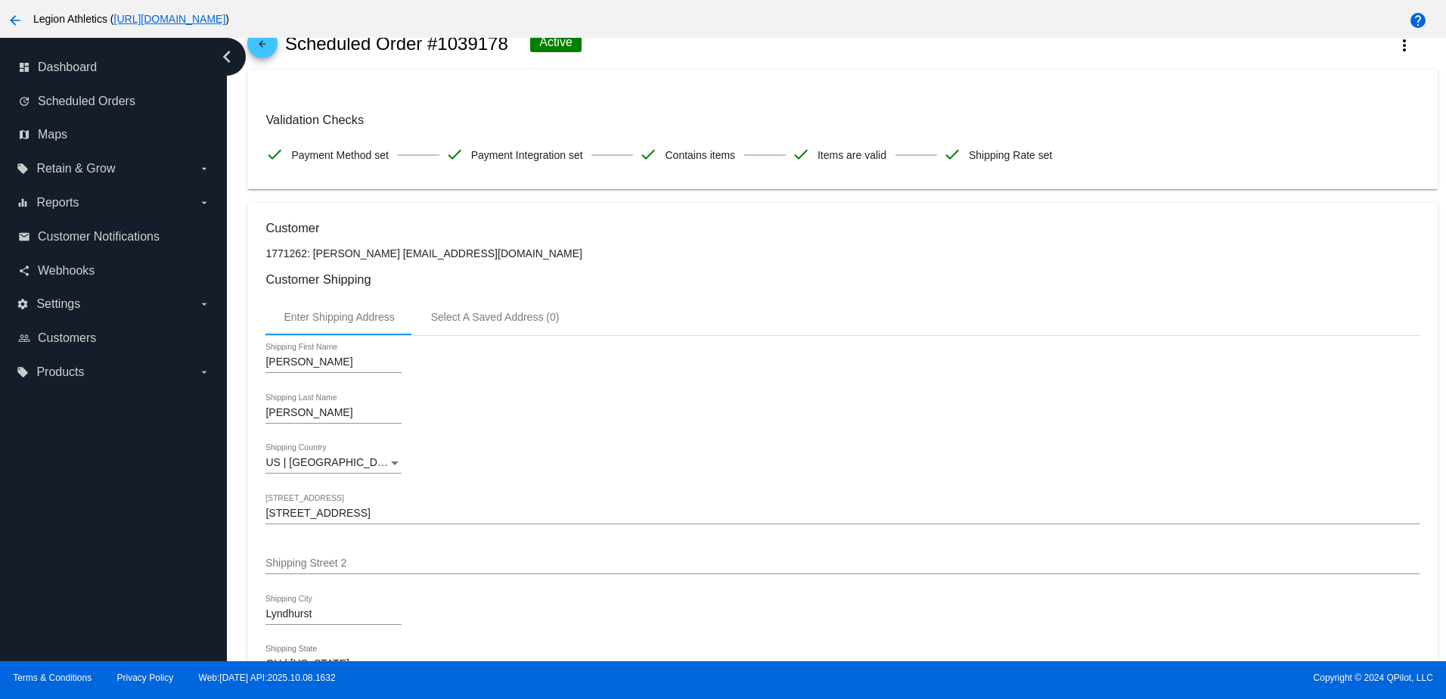
scroll to position [0, 0]
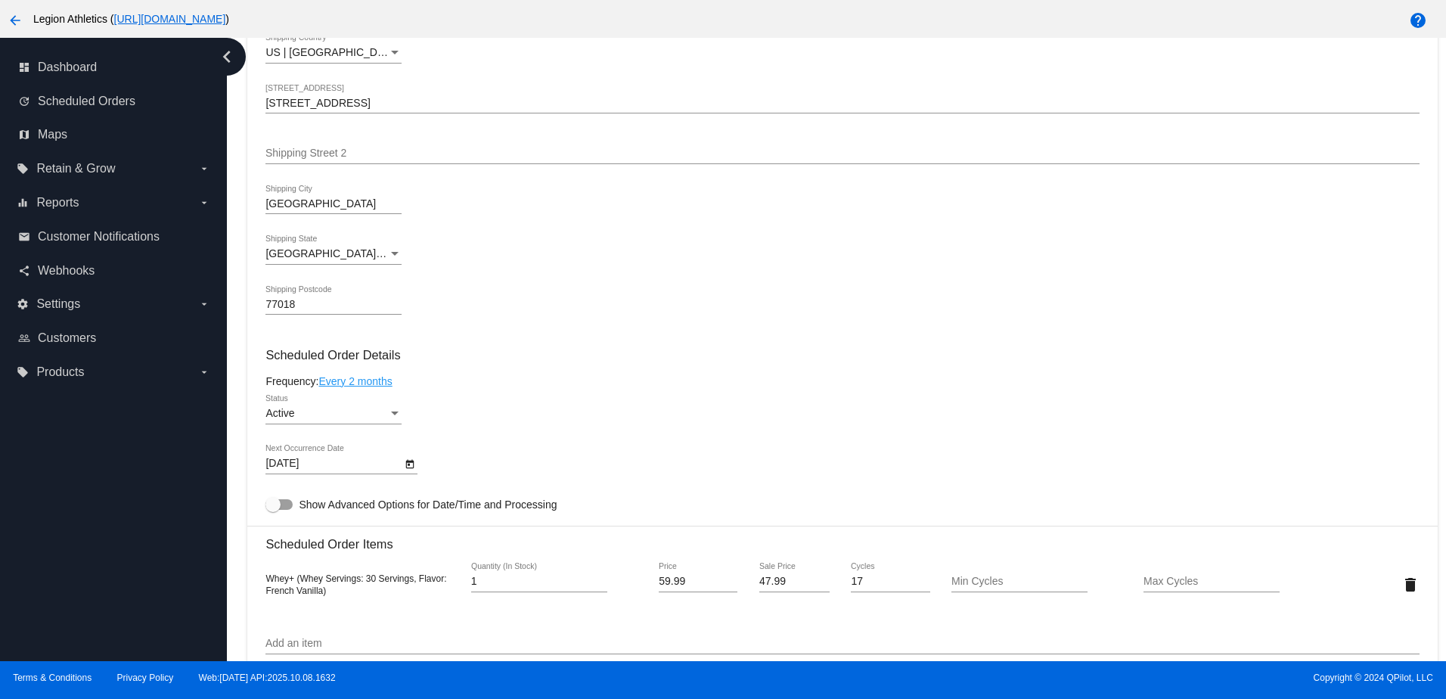
scroll to position [832, 0]
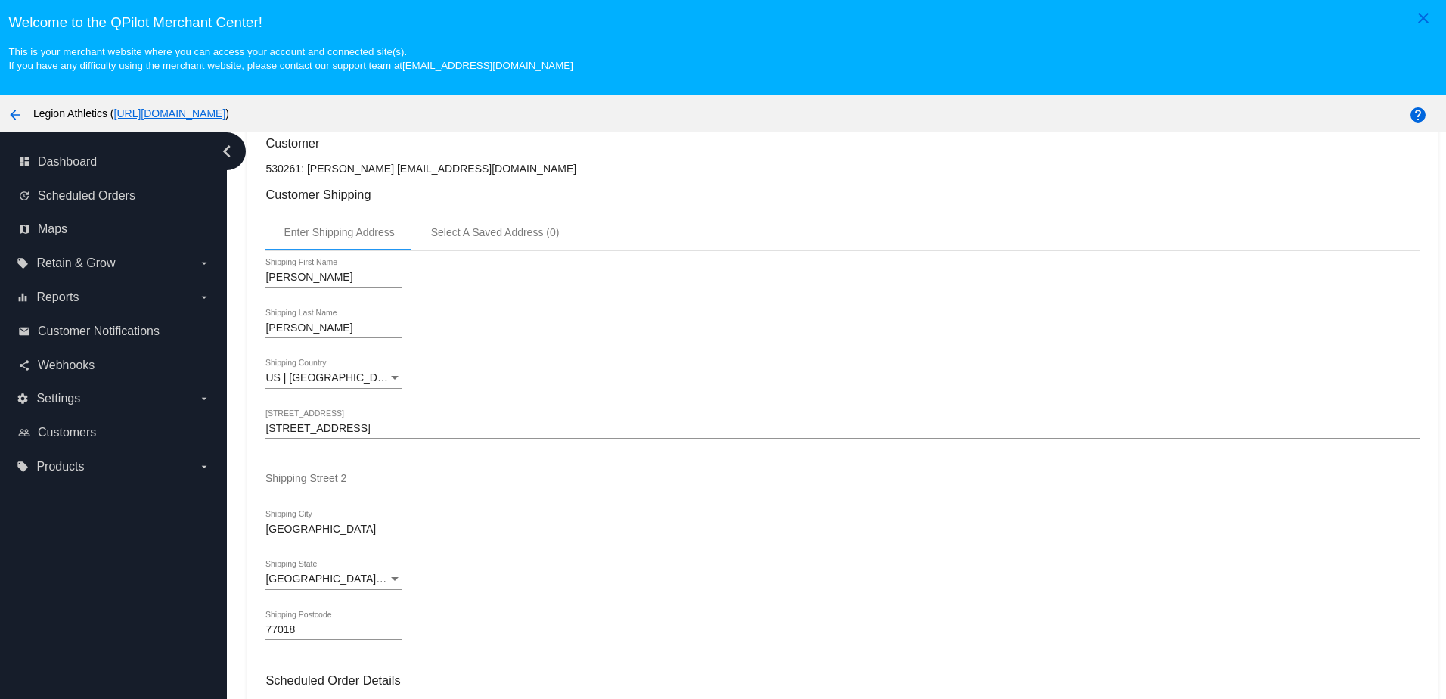
scroll to position [227, 0]
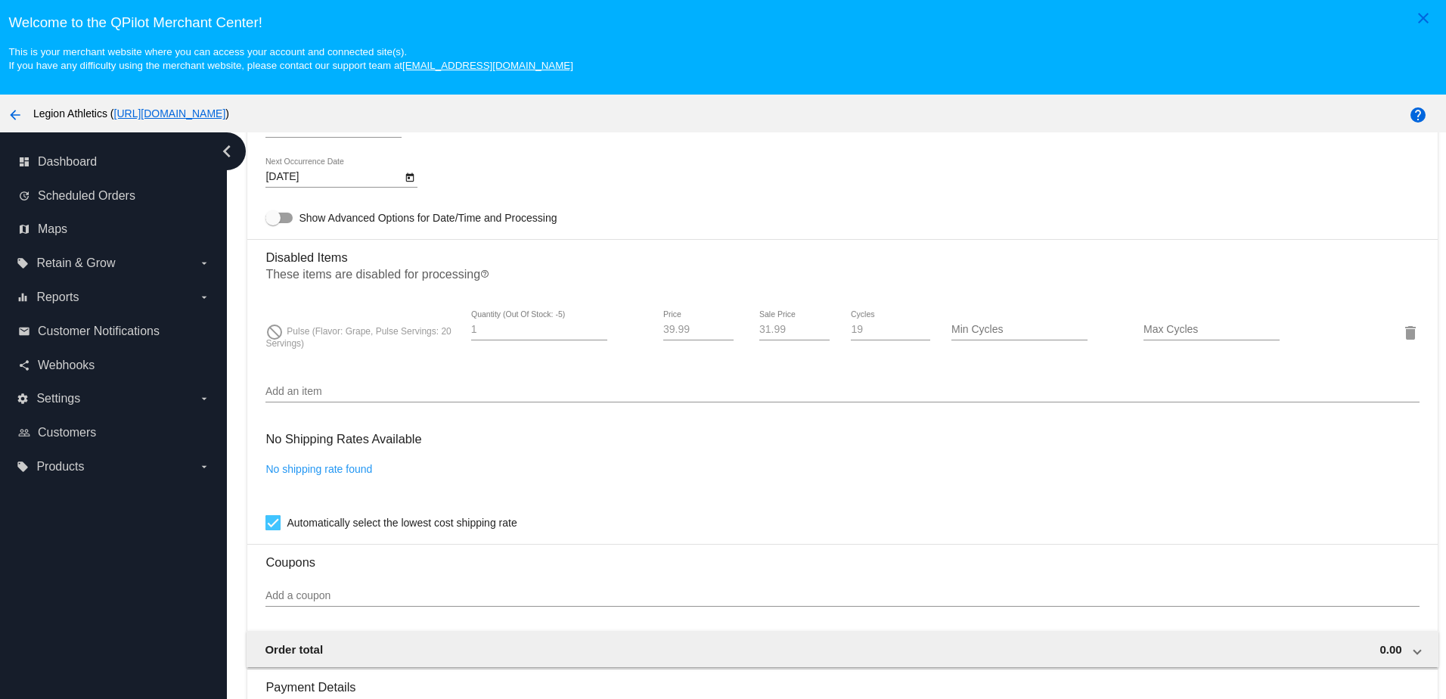
scroll to position [983, 0]
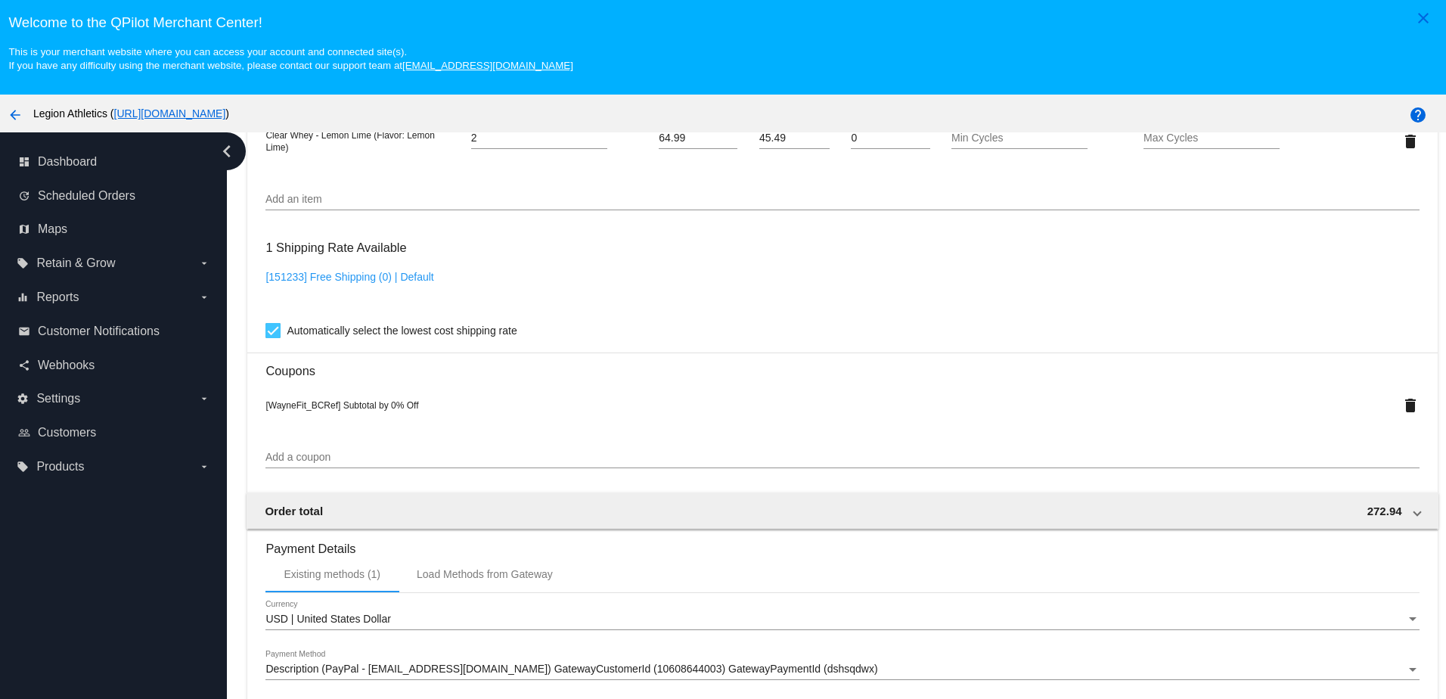
scroll to position [1304, 0]
